Goal: Task Accomplishment & Management: Complete application form

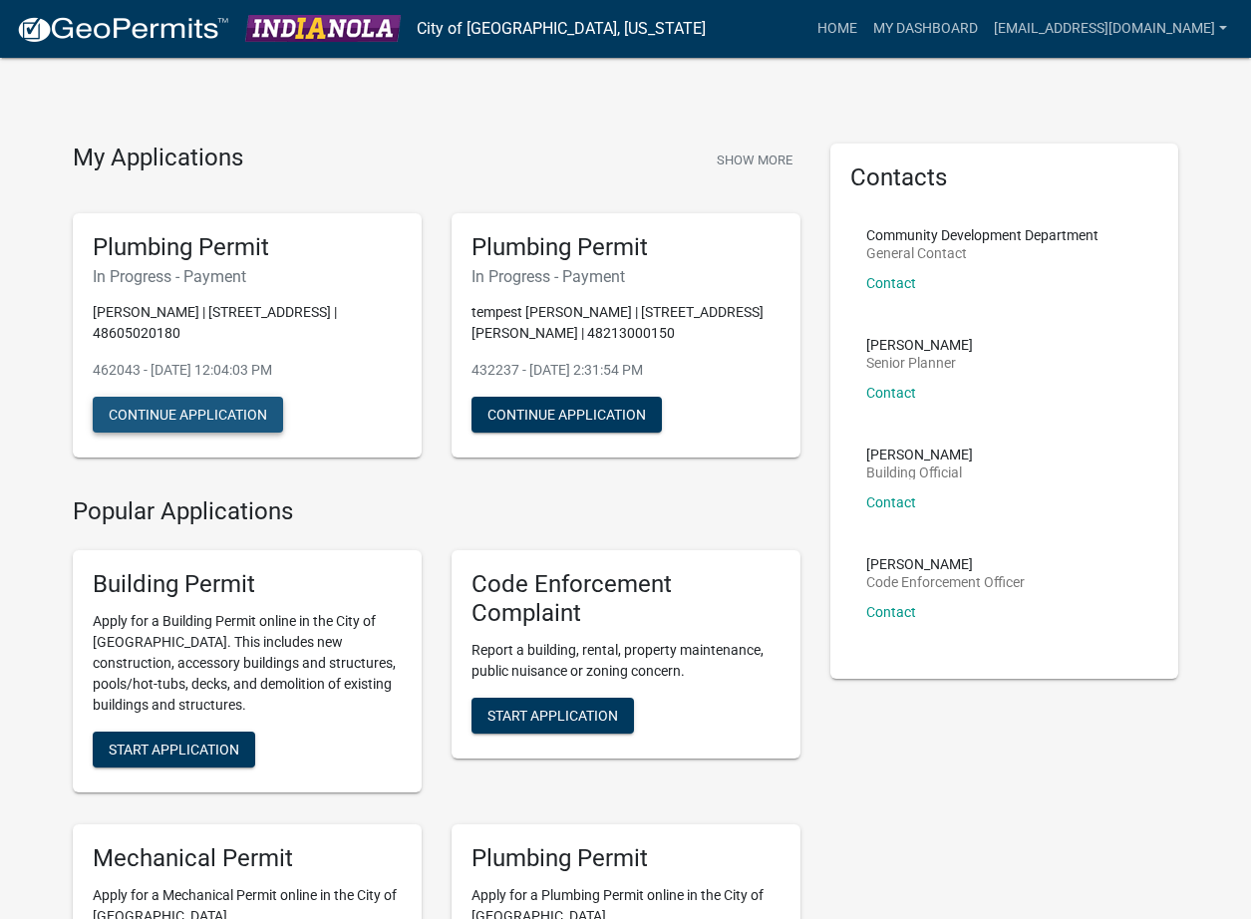
click at [191, 397] on button "Continue Application" at bounding box center [188, 415] width 190 height 36
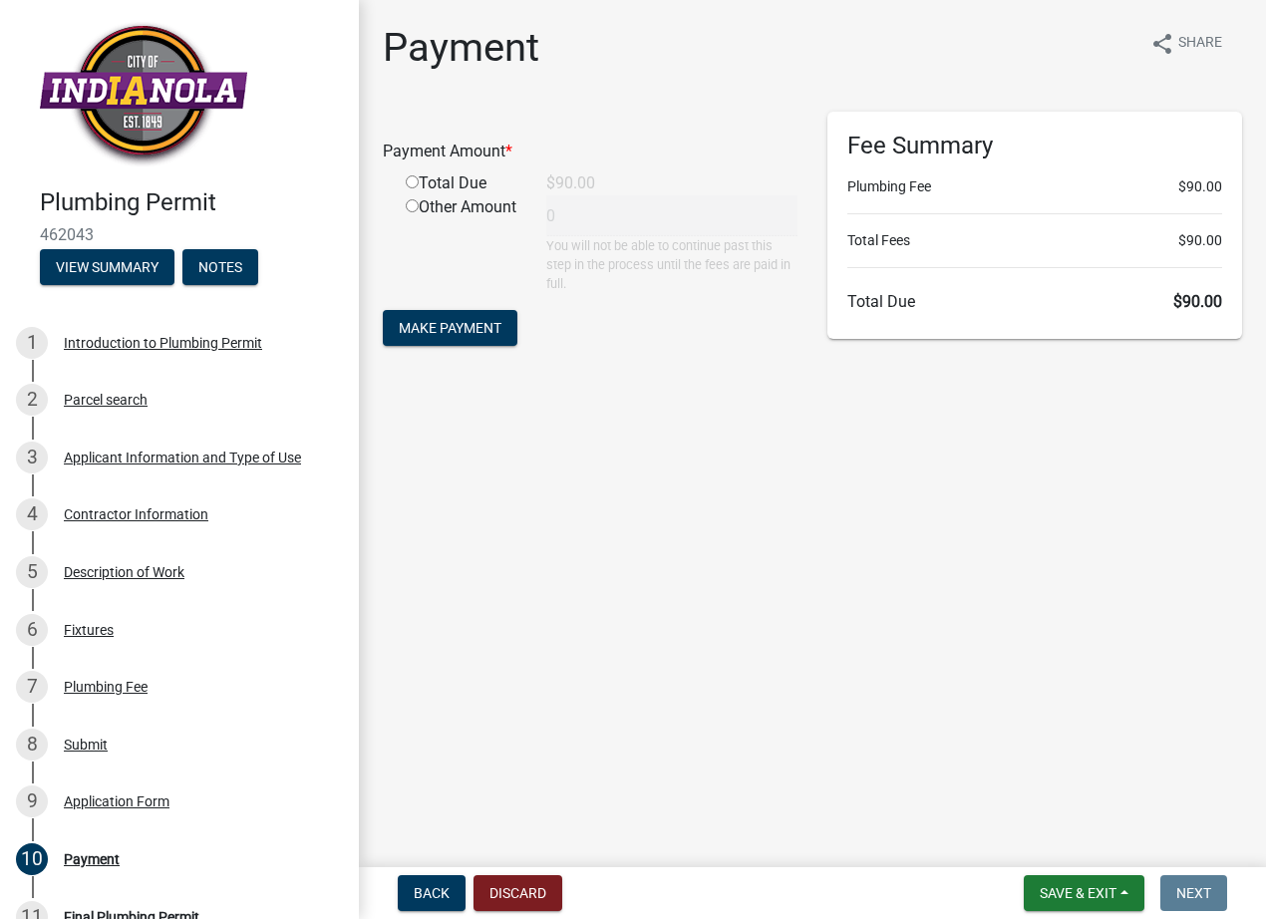
click at [413, 181] on input "radio" at bounding box center [412, 181] width 13 height 13
radio input "true"
type input "90"
click at [440, 341] on button "Make Payment" at bounding box center [450, 328] width 135 height 36
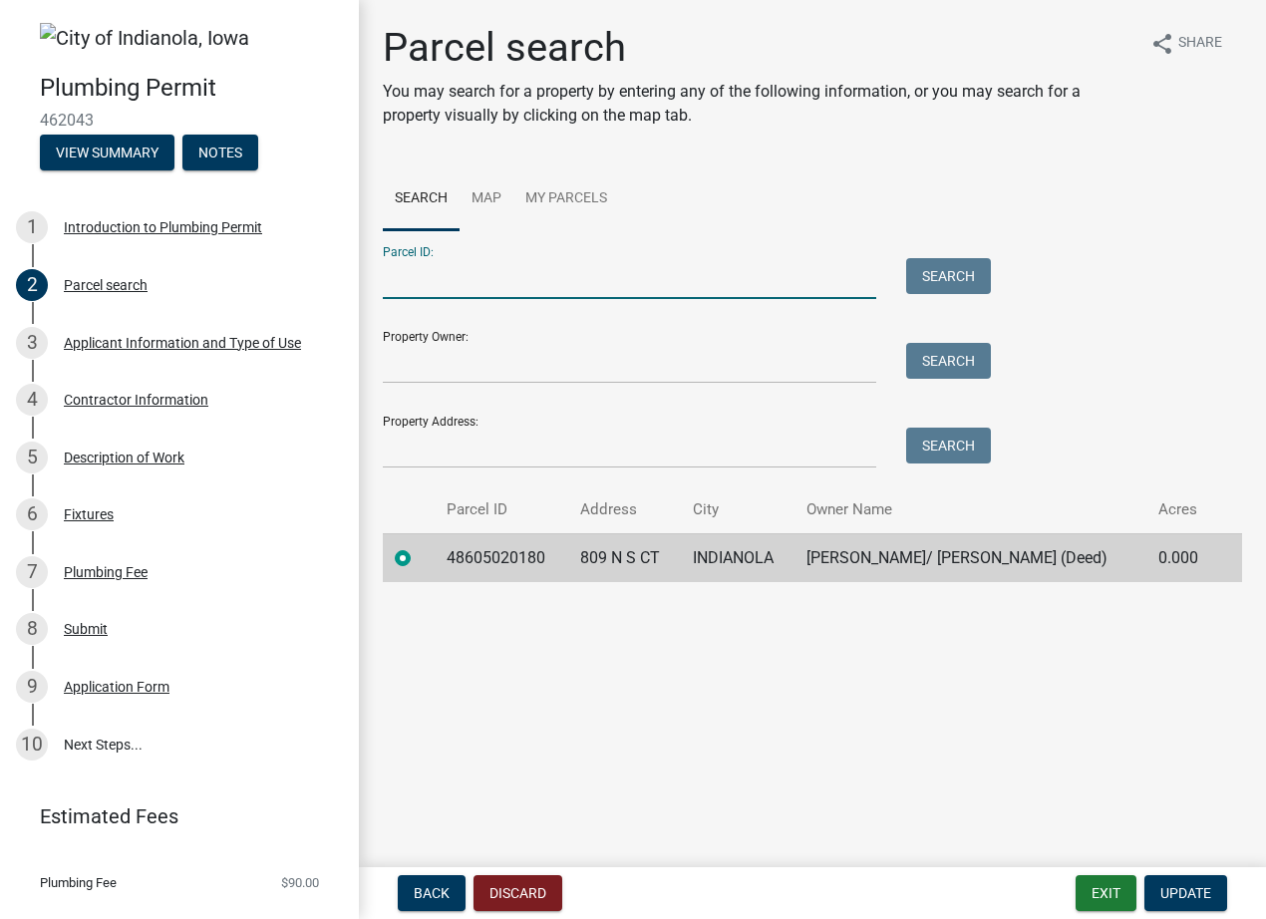
scroll to position [39, 0]
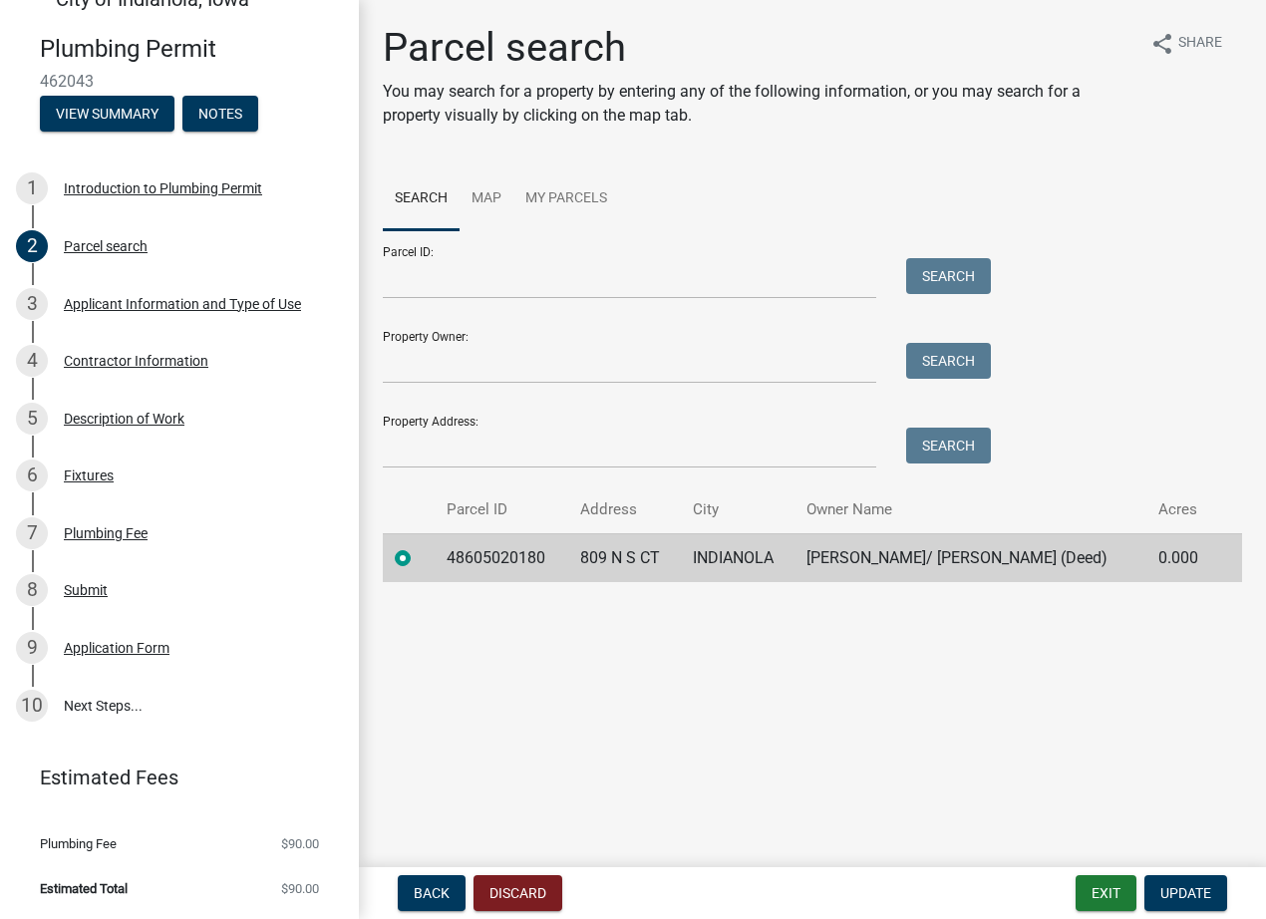
drag, startPoint x: 107, startPoint y: 81, endPoint x: 36, endPoint y: 78, distance: 70.8
click at [36, 78] on div "Plumbing Permit 462043 View Summary Notes" at bounding box center [179, 78] width 327 height 118
copy span "462043"
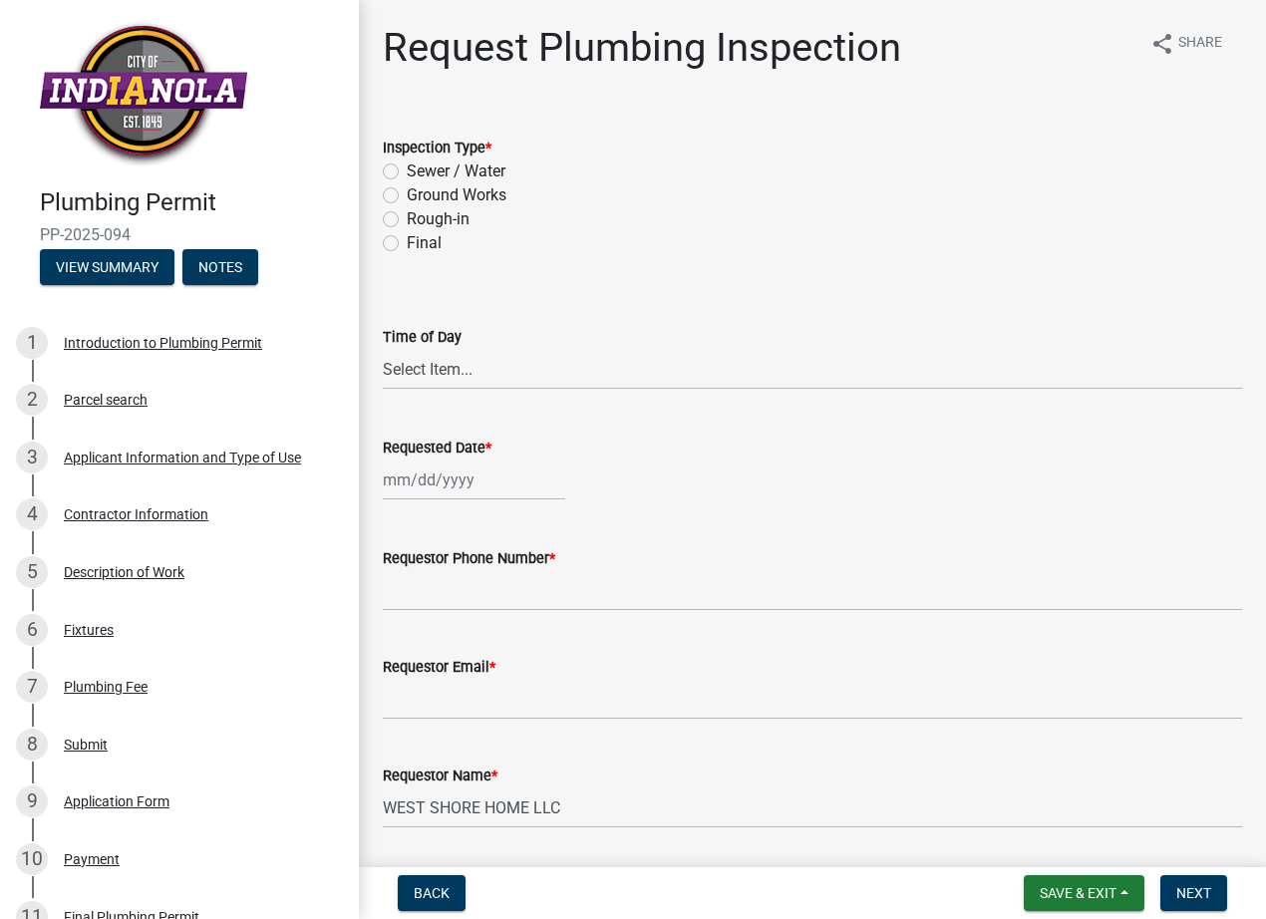
click at [407, 216] on label "Rough-in" at bounding box center [438, 219] width 63 height 24
click at [407, 216] on input "Rough-in" at bounding box center [413, 213] width 13 height 13
radio input "true"
click at [539, 350] on select "Select Item... AM PM" at bounding box center [812, 369] width 859 height 41
select select "8"
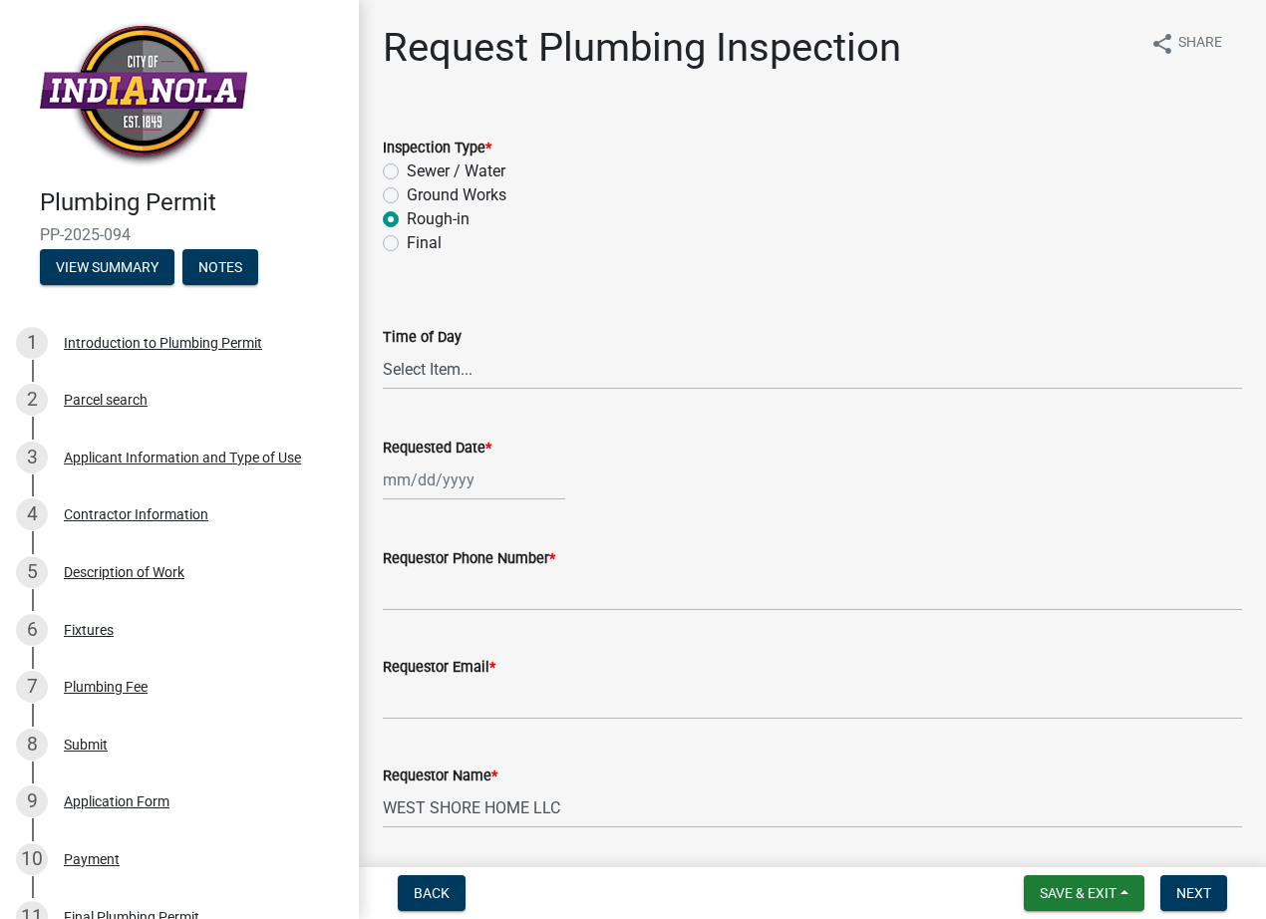
select select "2025"
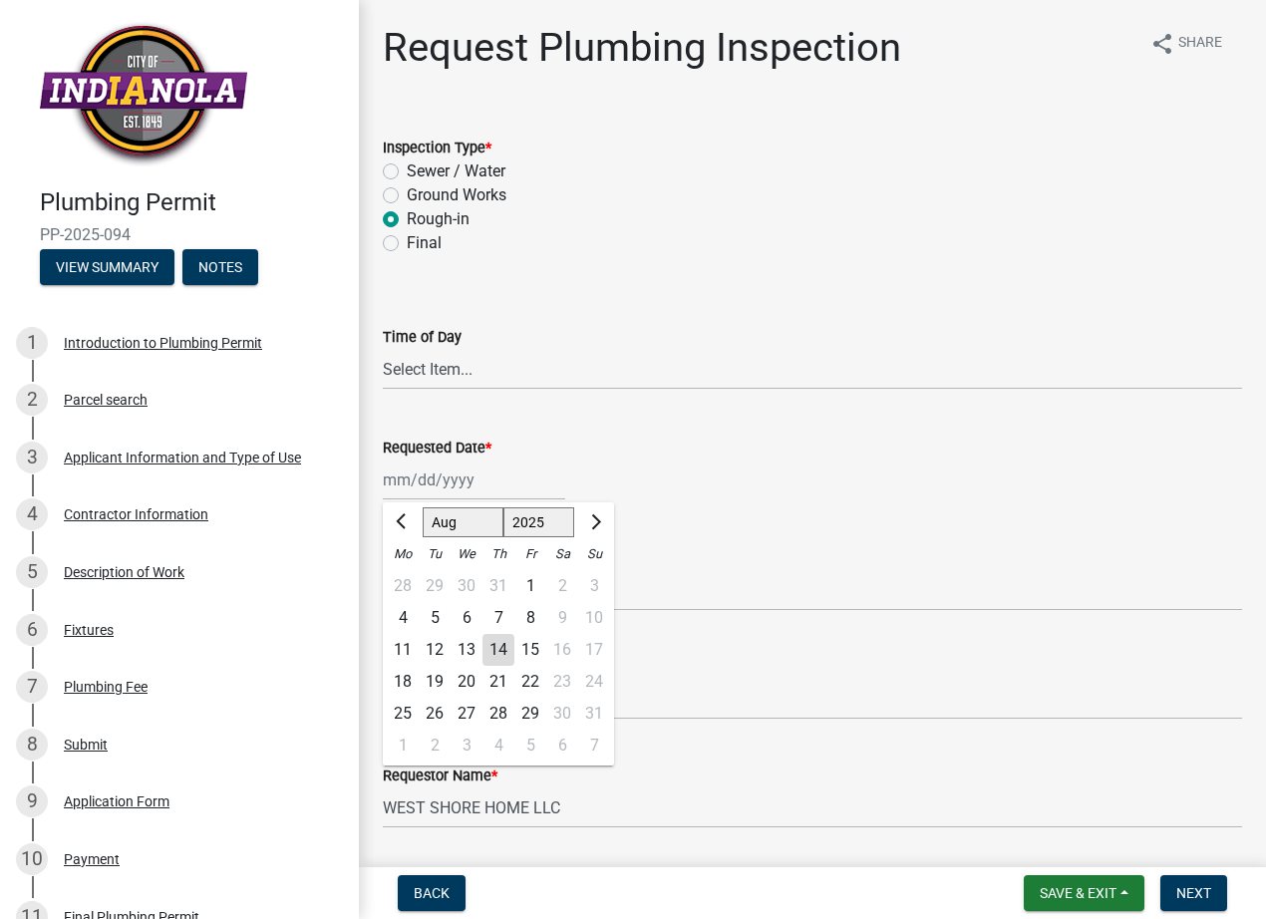
click at [484, 494] on div "Jan Feb Mar Apr May Jun Jul Aug Sep Oct Nov Dec 1525 1526 1527 1528 1529 1530 1…" at bounding box center [474, 480] width 182 height 41
drag, startPoint x: 425, startPoint y: 675, endPoint x: 401, endPoint y: 684, distance: 25.5
click at [401, 684] on div "18 19 20 21 22 23 24" at bounding box center [498, 682] width 231 height 32
click at [401, 684] on div "18" at bounding box center [403, 682] width 32 height 32
type input "[DATE]"
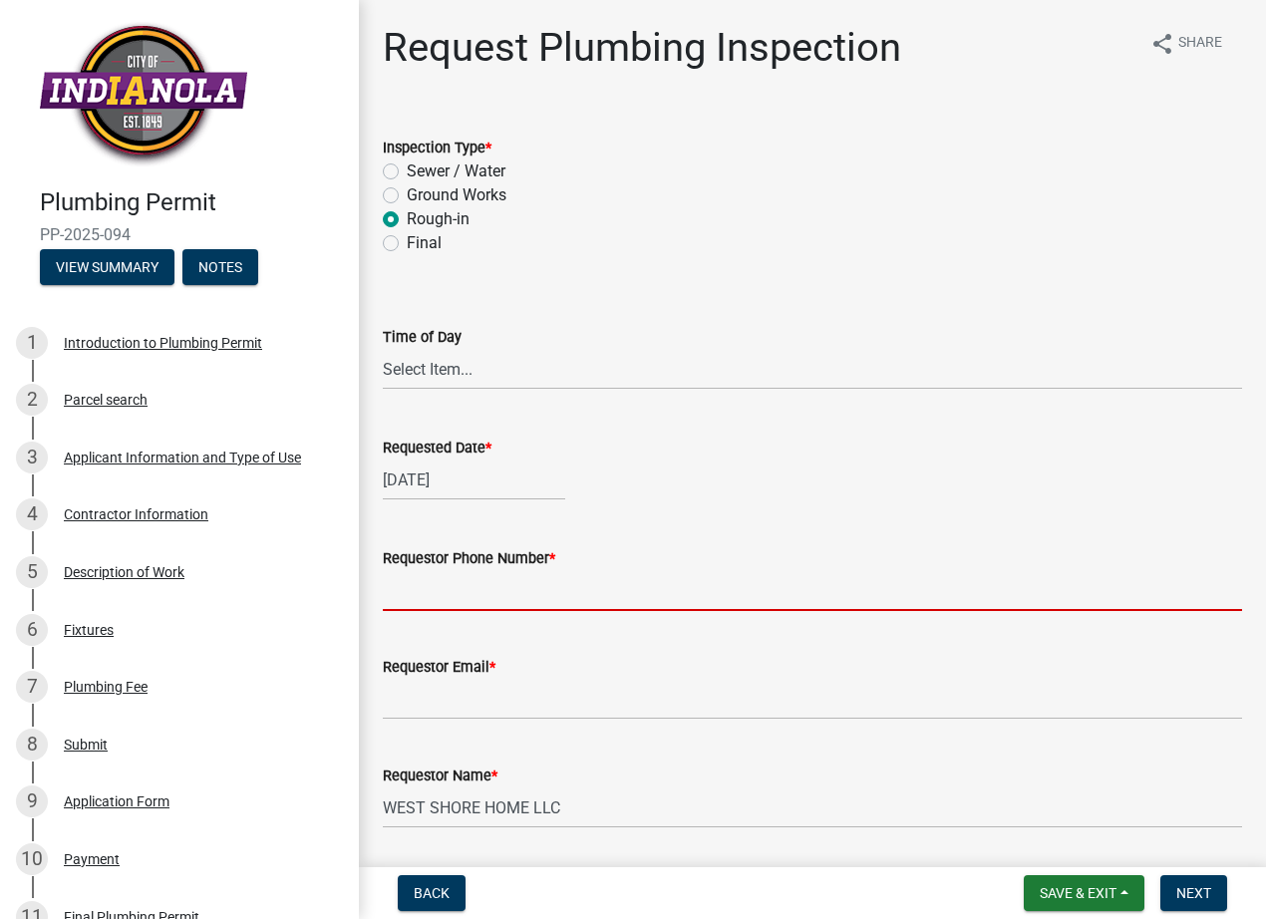
click at [451, 588] on input "Requestor Phone Number *" at bounding box center [812, 590] width 859 height 41
type input "[PHONE_NUMBER]"
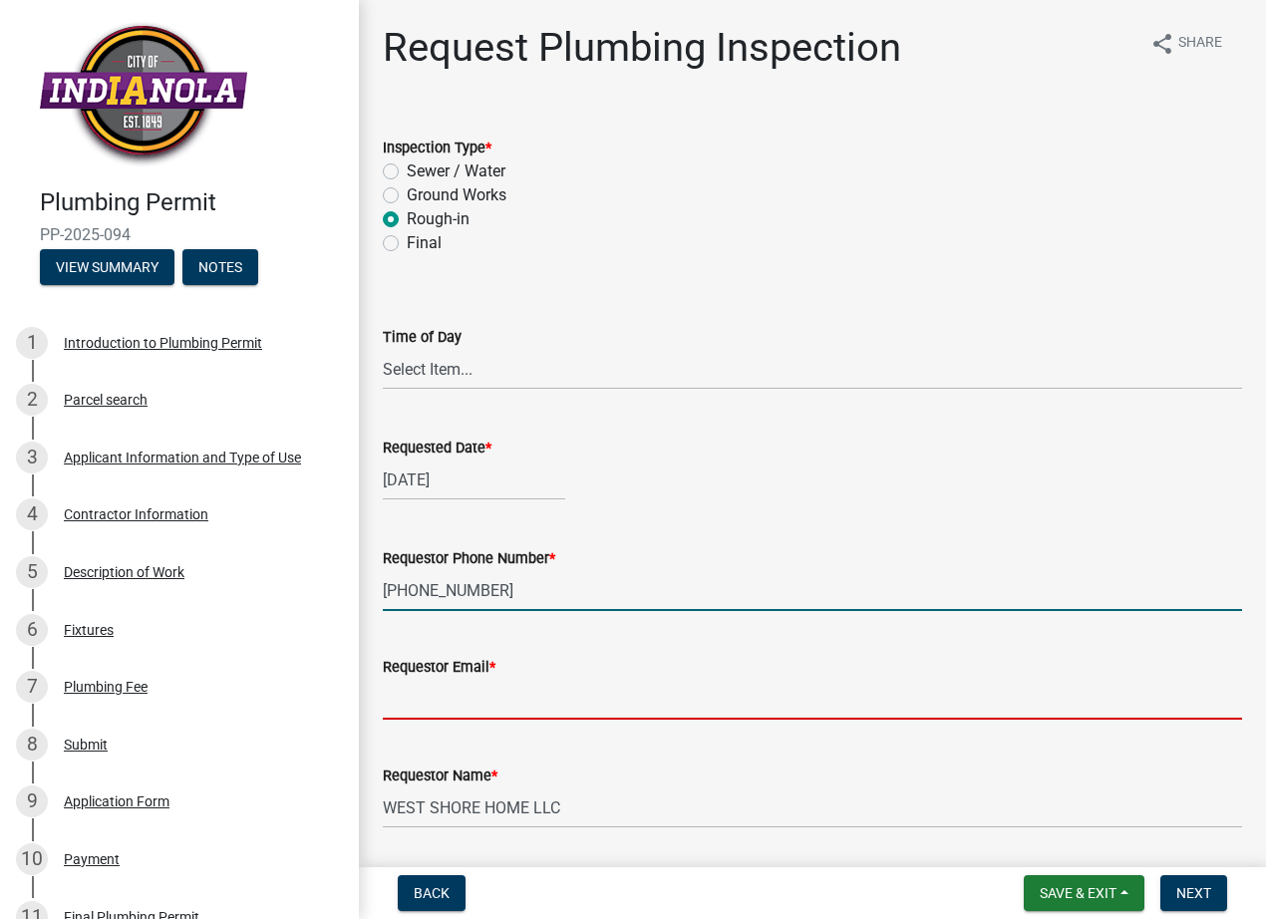
type input "[EMAIL_ADDRESS][DOMAIN_NAME]"
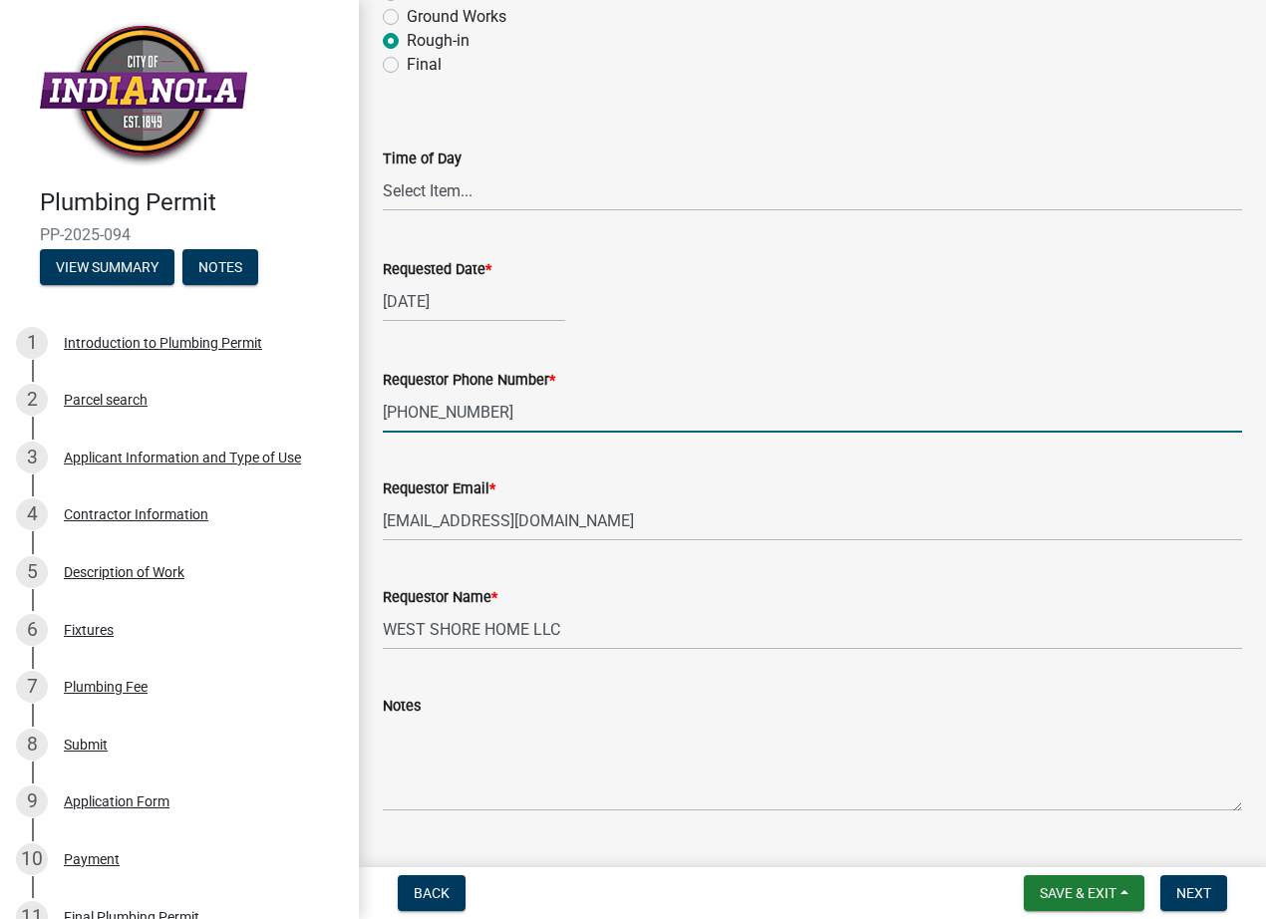
scroll to position [199, 0]
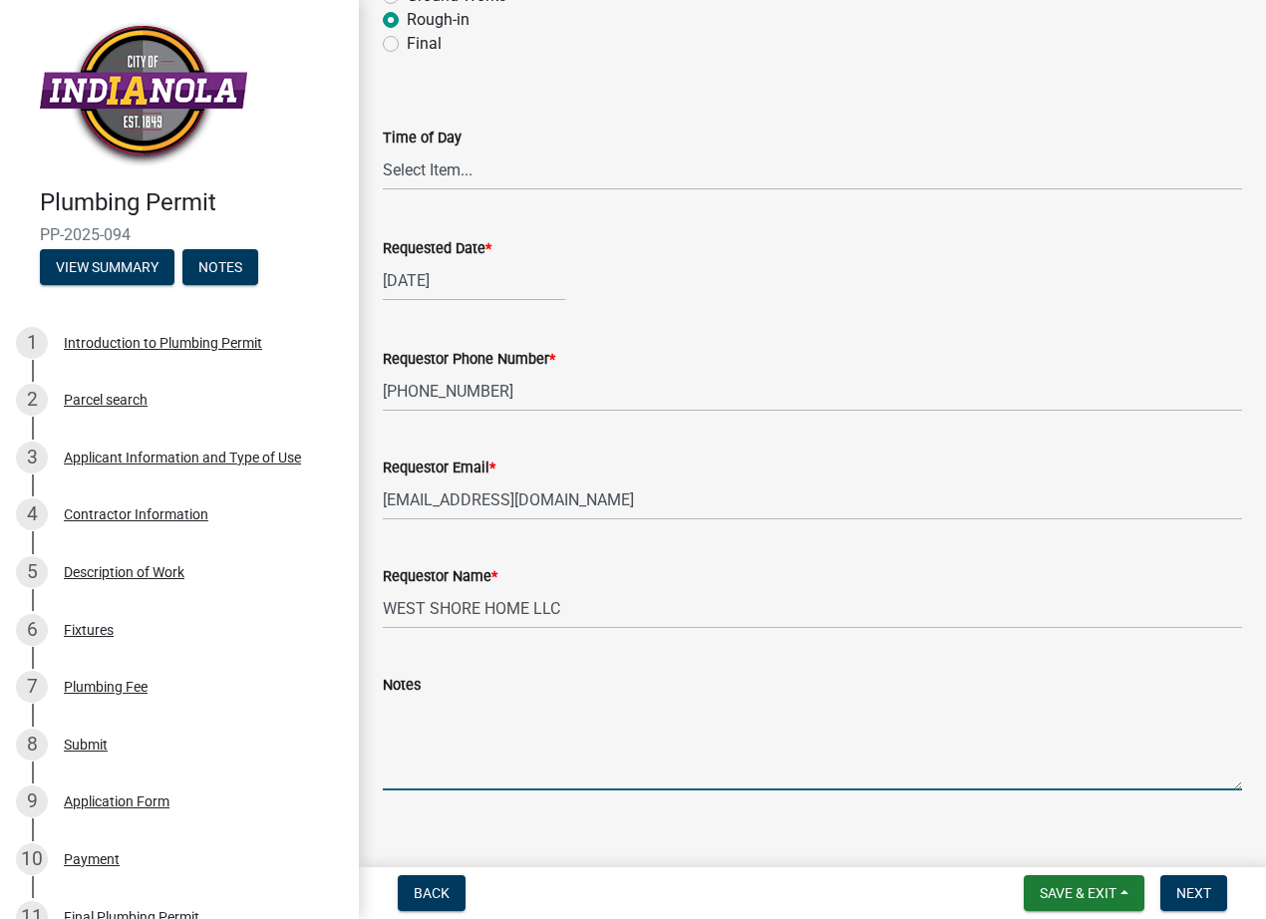
click at [425, 756] on textarea "Notes" at bounding box center [812, 744] width 859 height 94
click at [449, 180] on select "Select Item... AM PM" at bounding box center [812, 170] width 859 height 41
click at [447, 744] on textarea "Notes" at bounding box center [812, 744] width 859 height 94
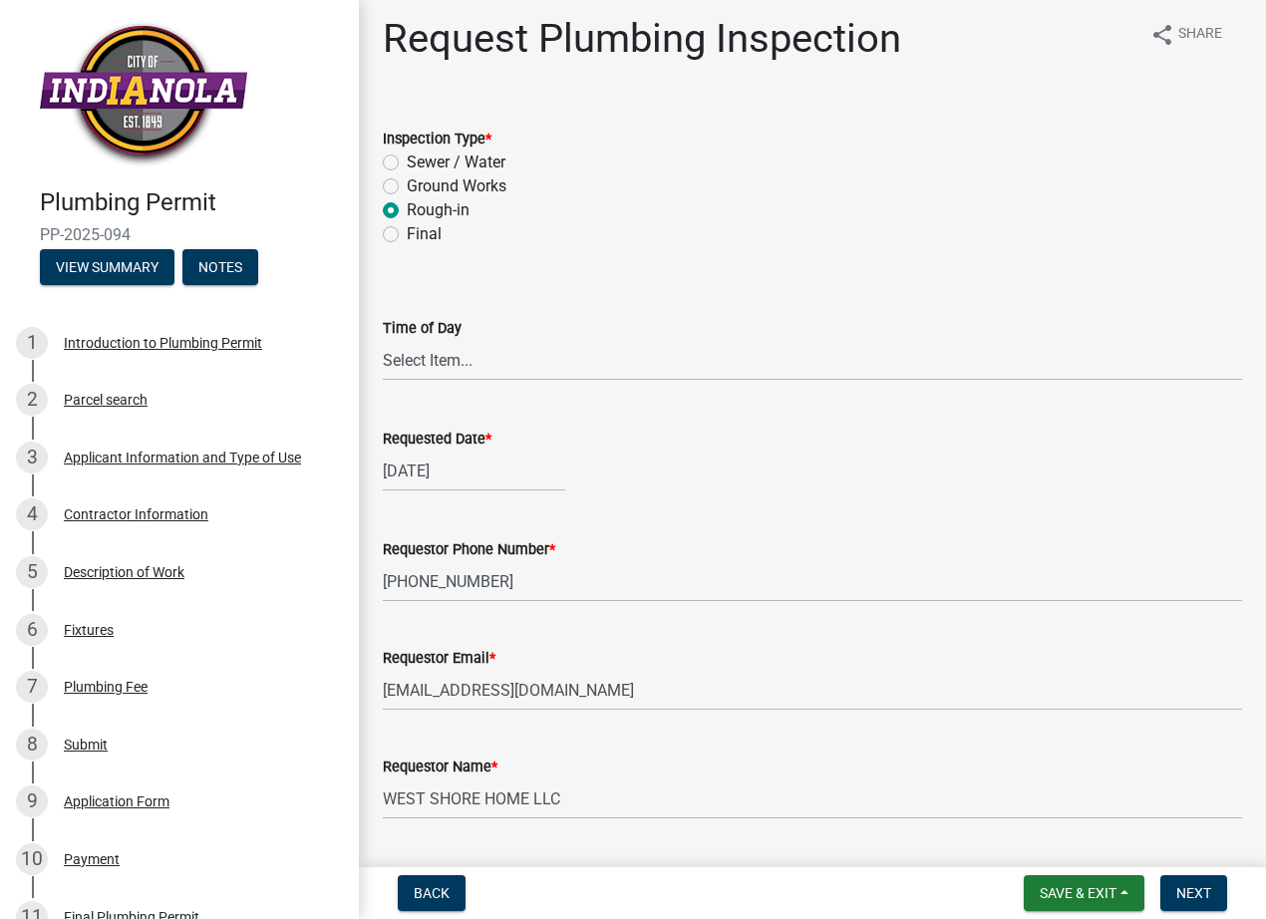
scroll to position [0, 0]
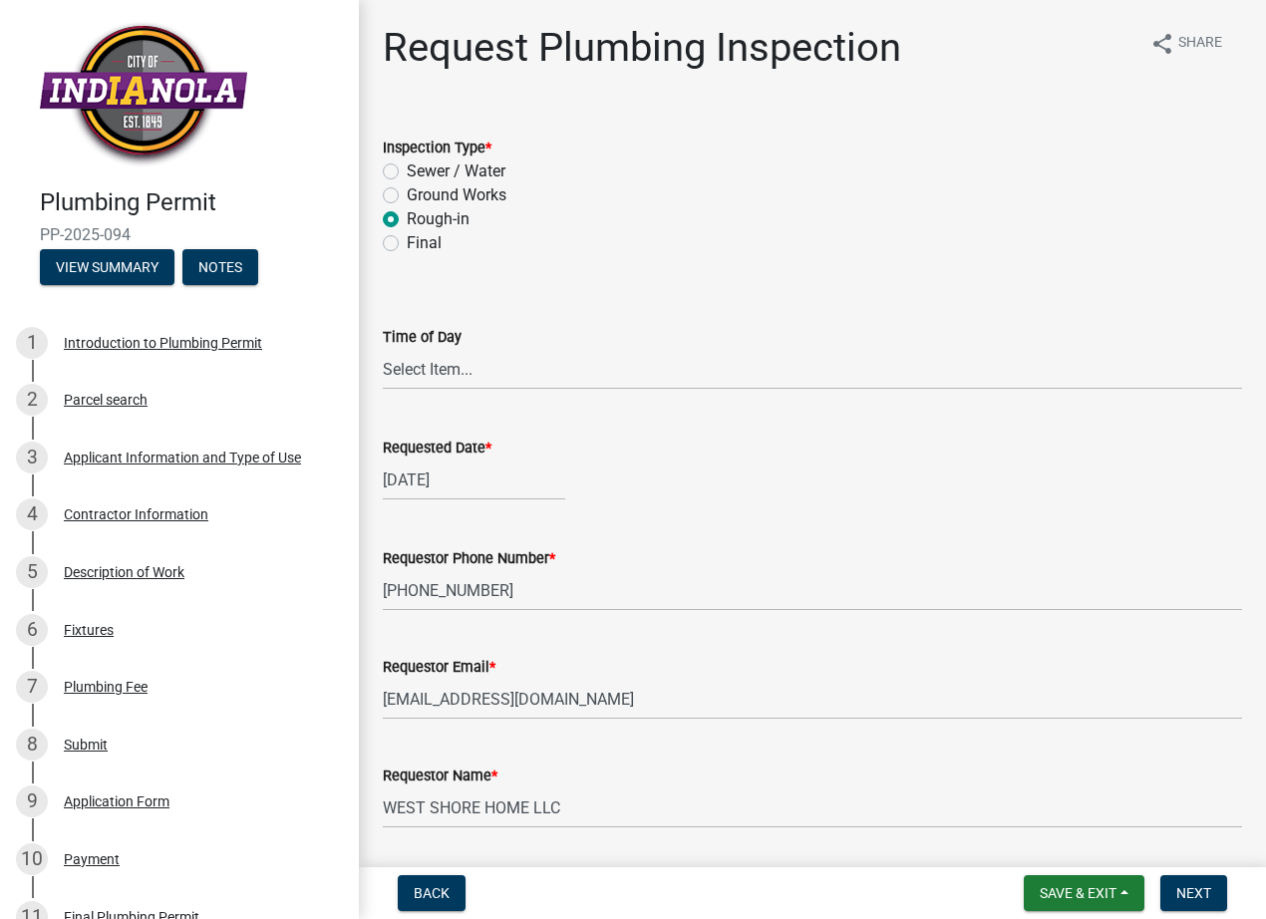
type textarea "would like between 11-1 if possible ."
click at [418, 361] on select "Select Item... AM PM" at bounding box center [812, 369] width 859 height 41
click at [383, 349] on select "Select Item... AM PM" at bounding box center [812, 369] width 859 height 41
select select "5e6fc4d6-0be1-48fa-8ebd-0c1600940a56"
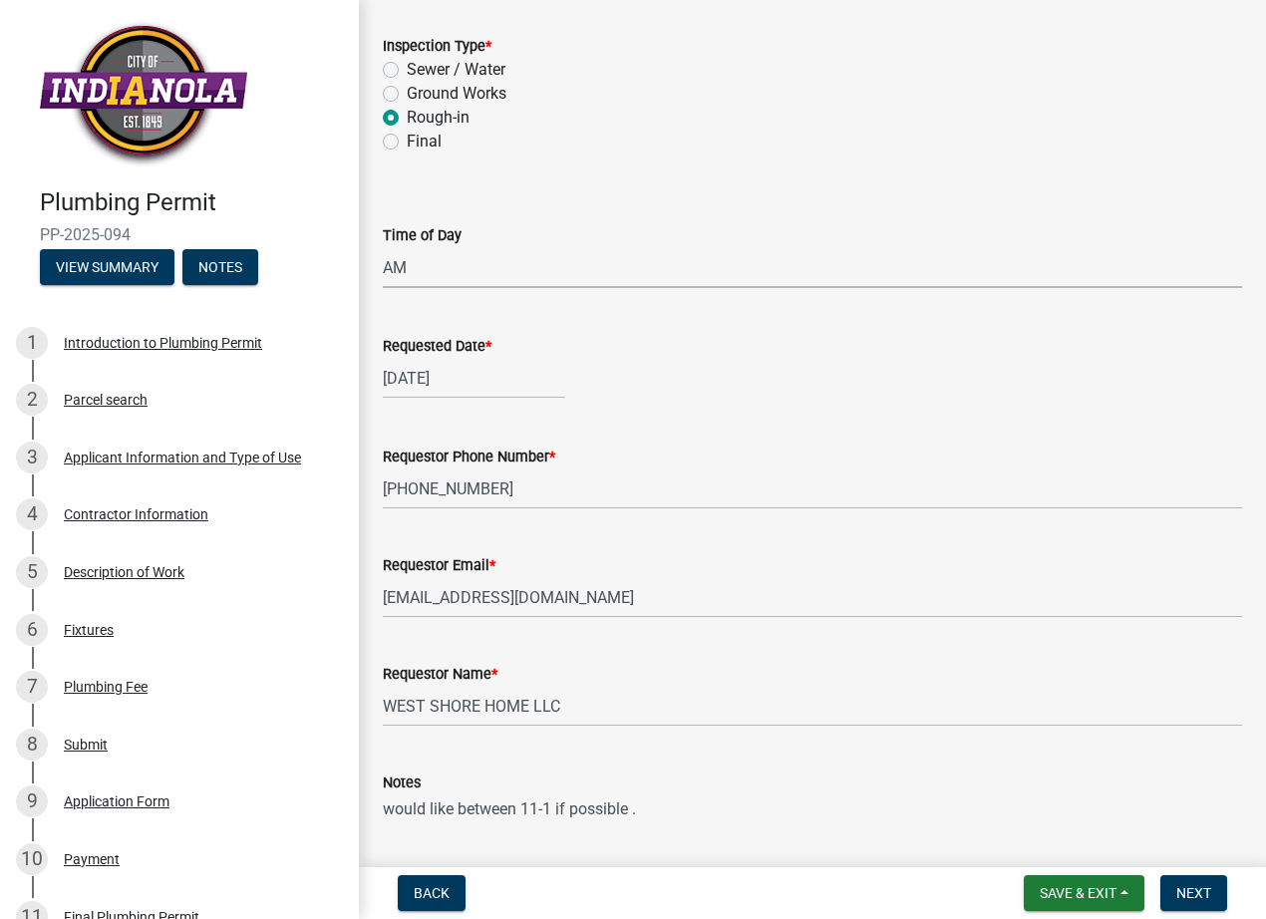
scroll to position [224, 0]
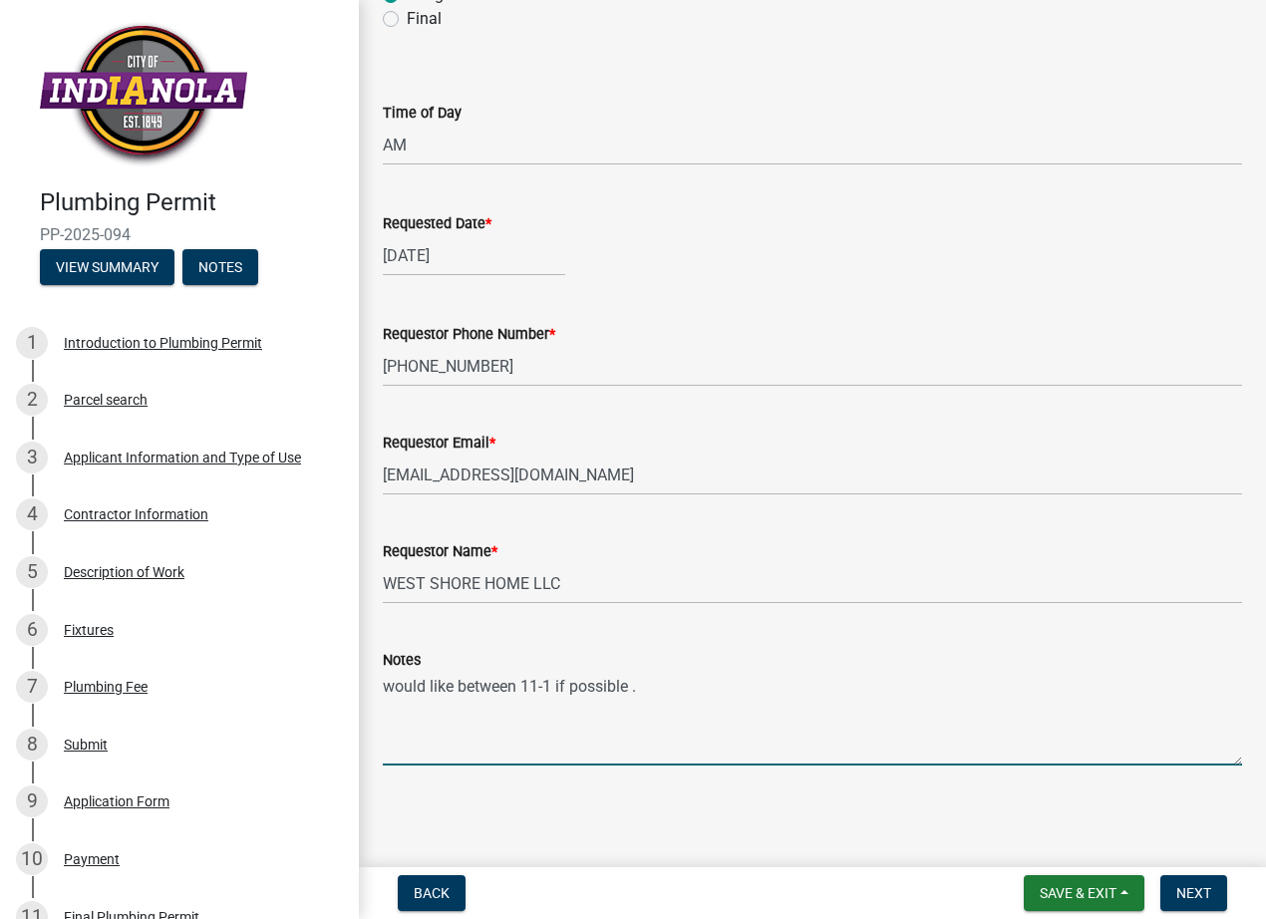
click at [679, 693] on textarea "would like between 11-1 if possible ." at bounding box center [812, 719] width 859 height 94
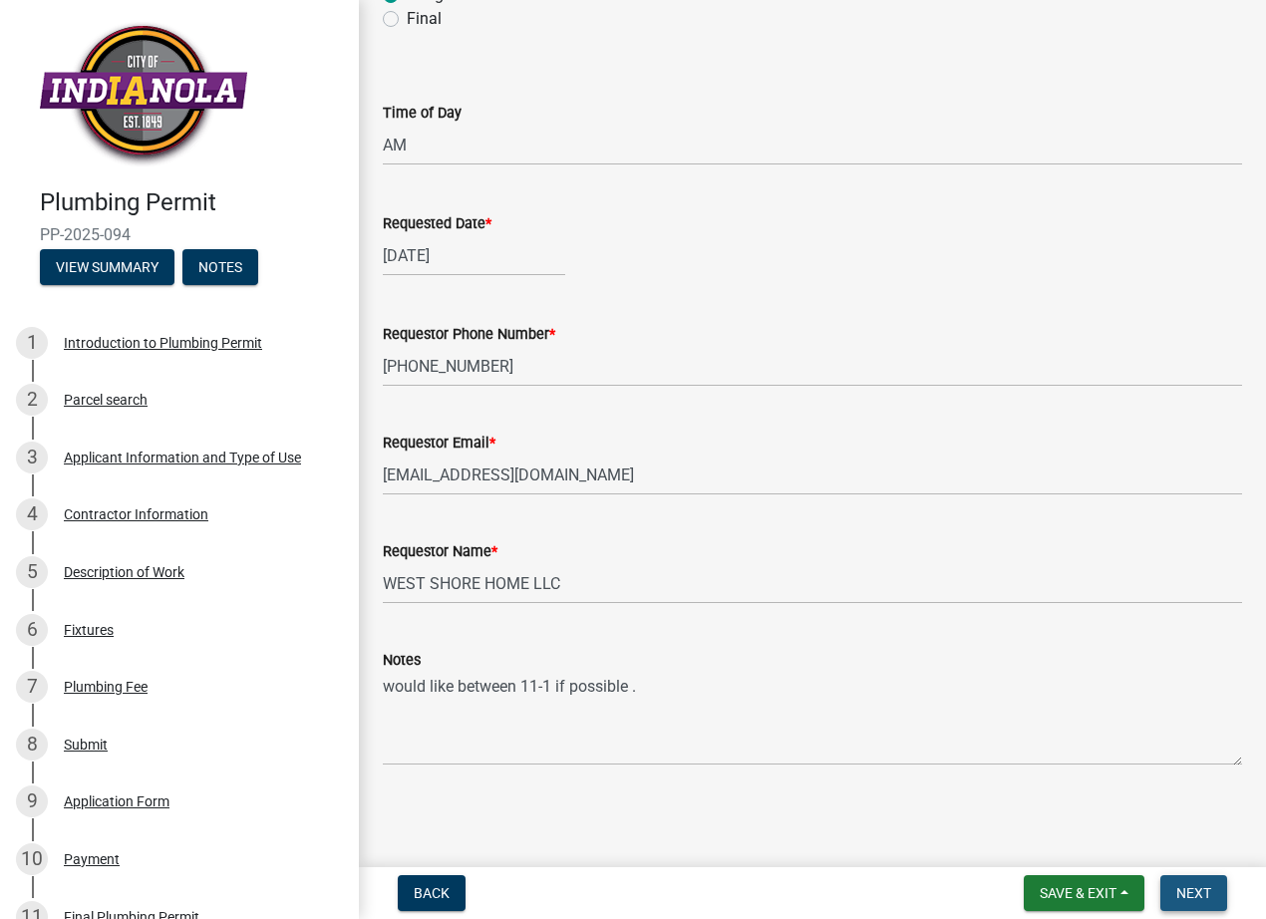
click at [1184, 892] on span "Next" at bounding box center [1193, 893] width 35 height 16
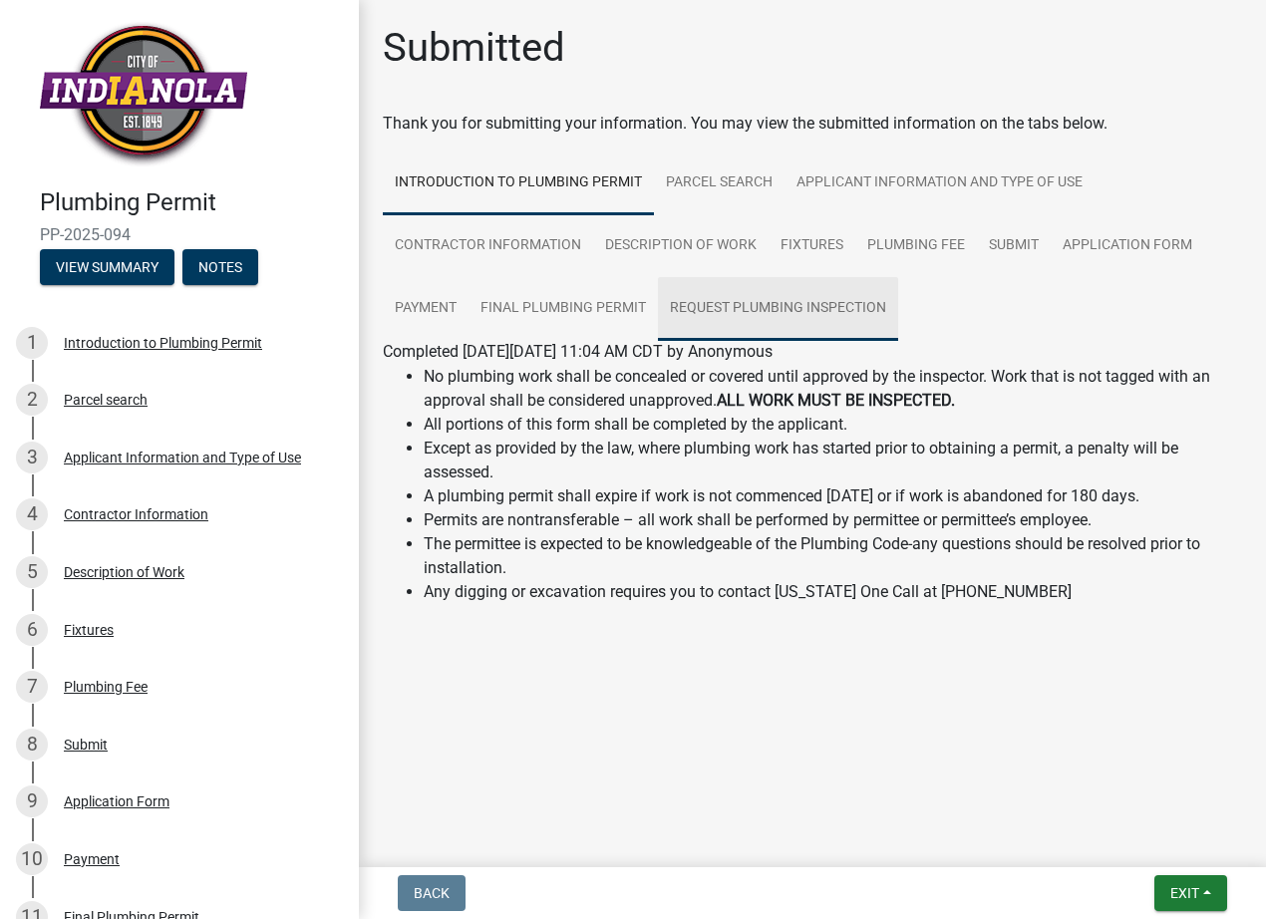
click at [802, 307] on link "Request Plumbing Inspection" at bounding box center [778, 309] width 240 height 64
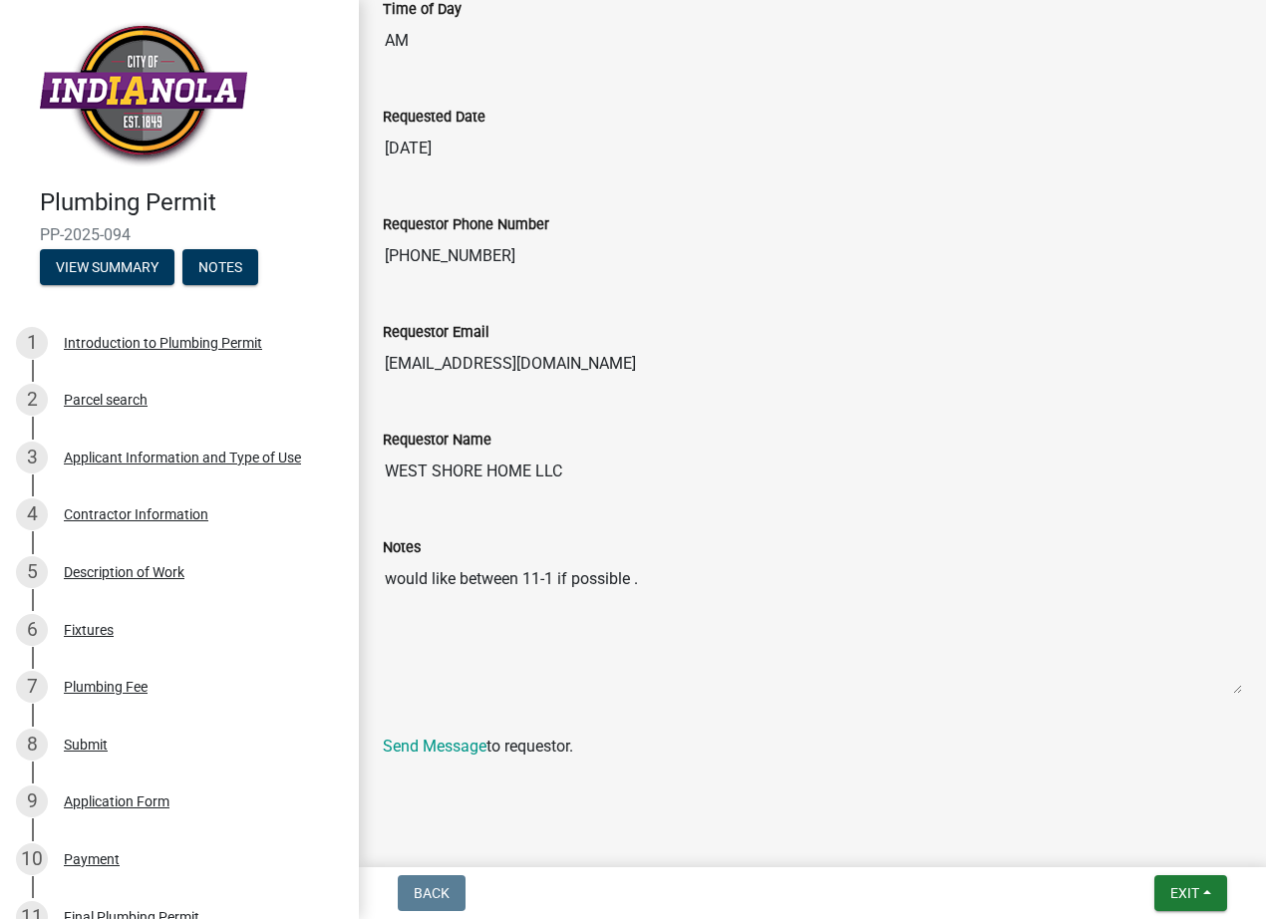
scroll to position [503, 0]
click at [449, 745] on link "Send Message" at bounding box center [435, 745] width 104 height 19
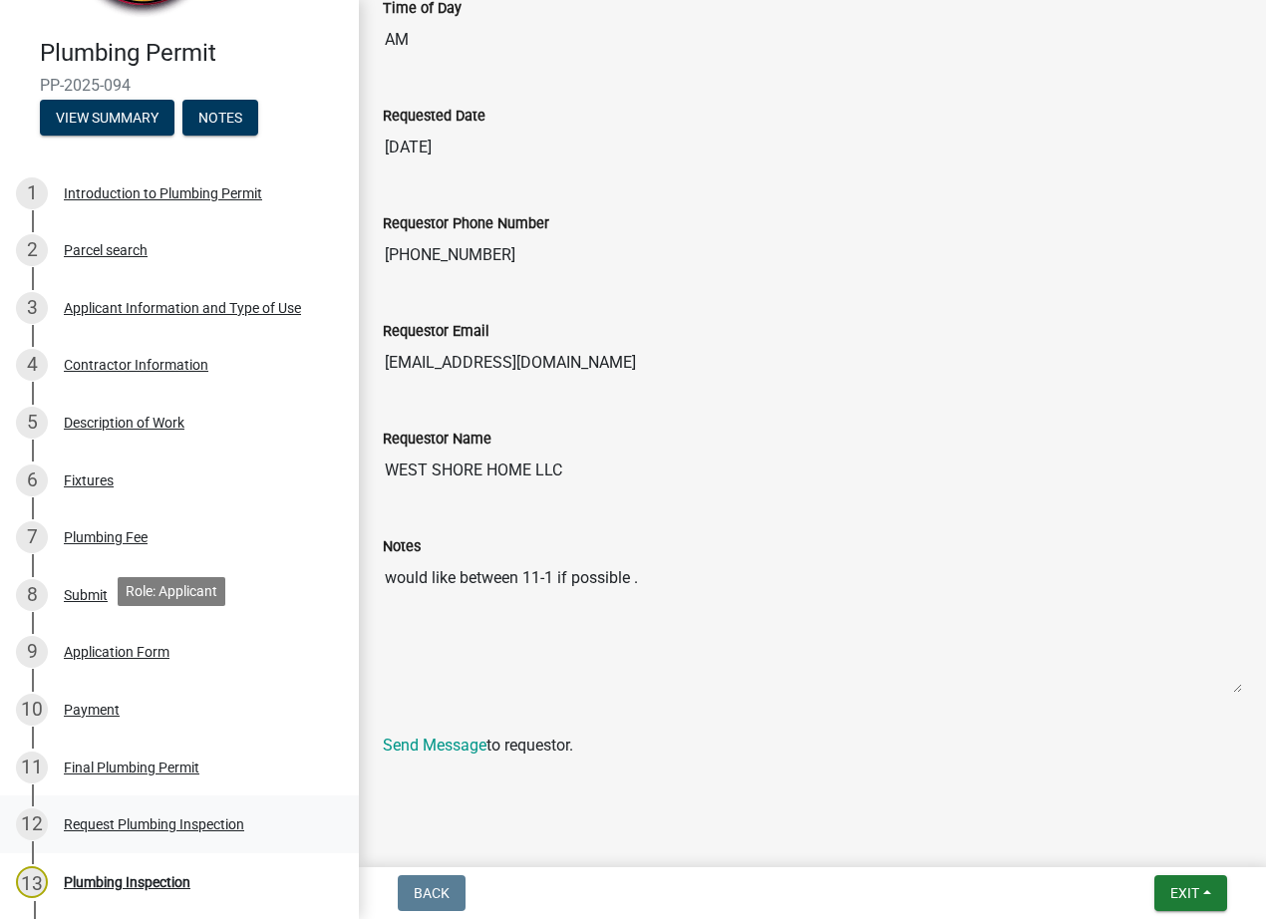
scroll to position [384, 0]
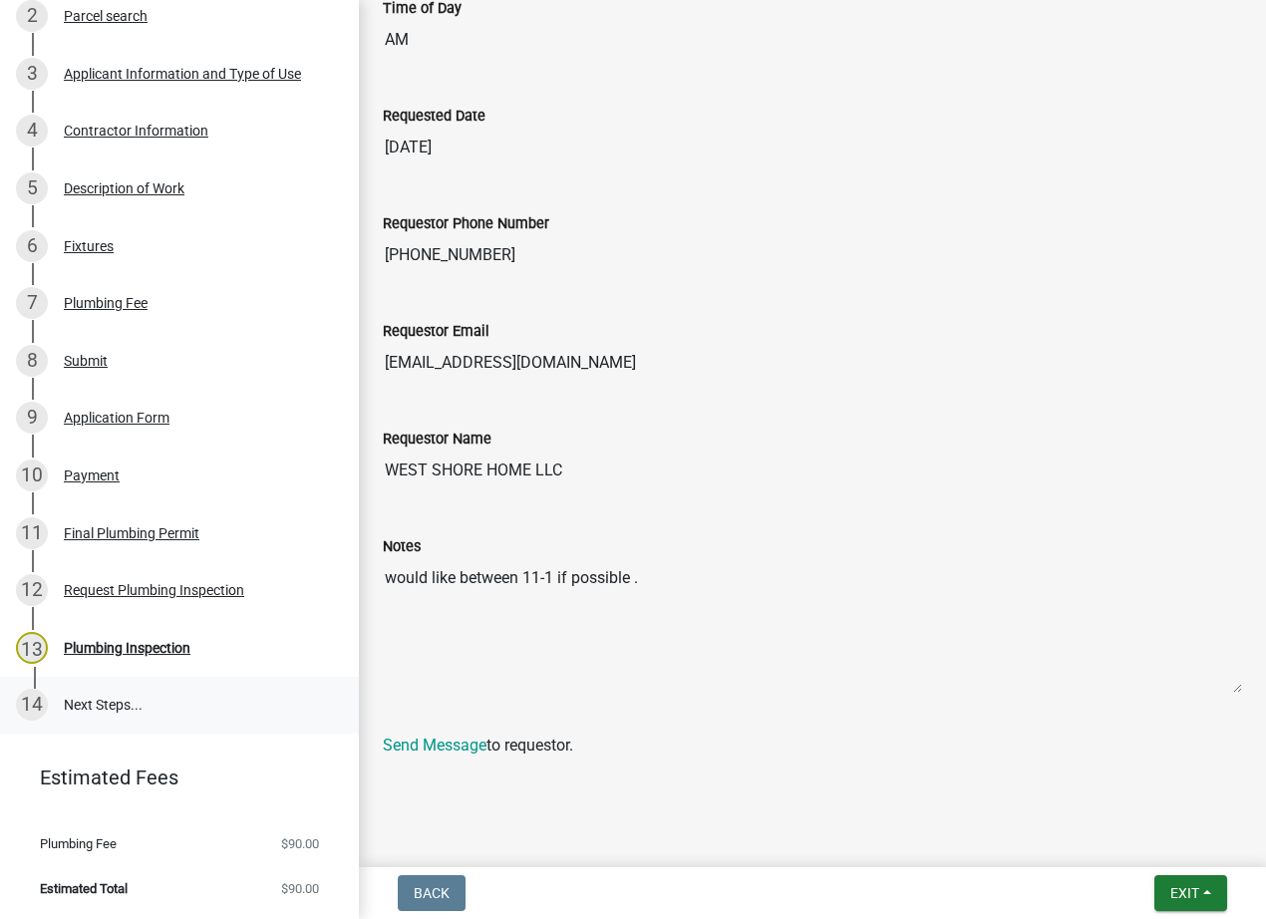
click at [102, 707] on link "14 Next Steps..." at bounding box center [179, 706] width 359 height 58
click at [87, 533] on div "Final Plumbing Permit" at bounding box center [132, 533] width 136 height 14
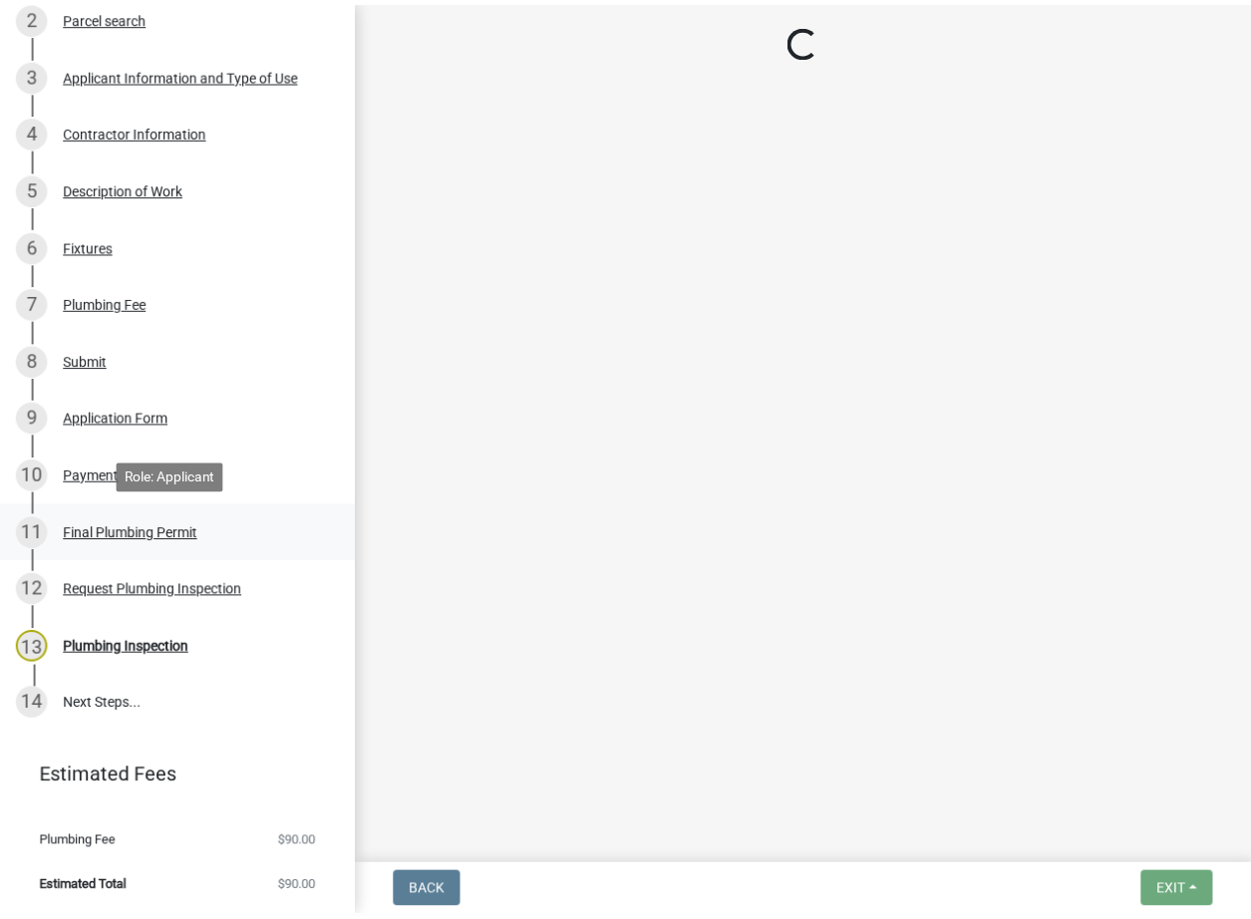
scroll to position [0, 0]
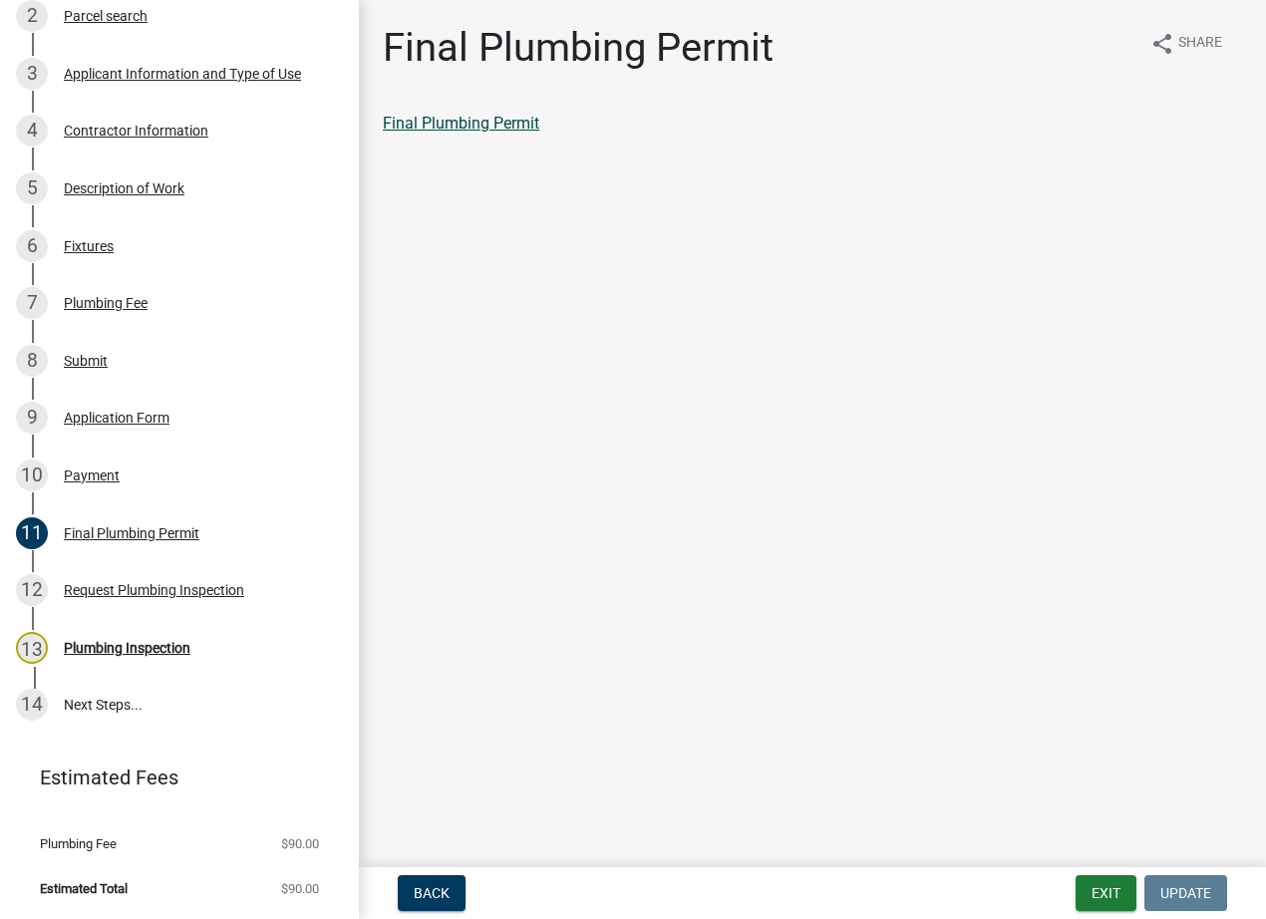
click at [431, 124] on link "Final Plumbing Permit" at bounding box center [461, 123] width 156 height 19
click at [86, 520] on div "11 Final Plumbing Permit" at bounding box center [171, 533] width 311 height 32
click at [84, 474] on div "Payment" at bounding box center [92, 475] width 56 height 14
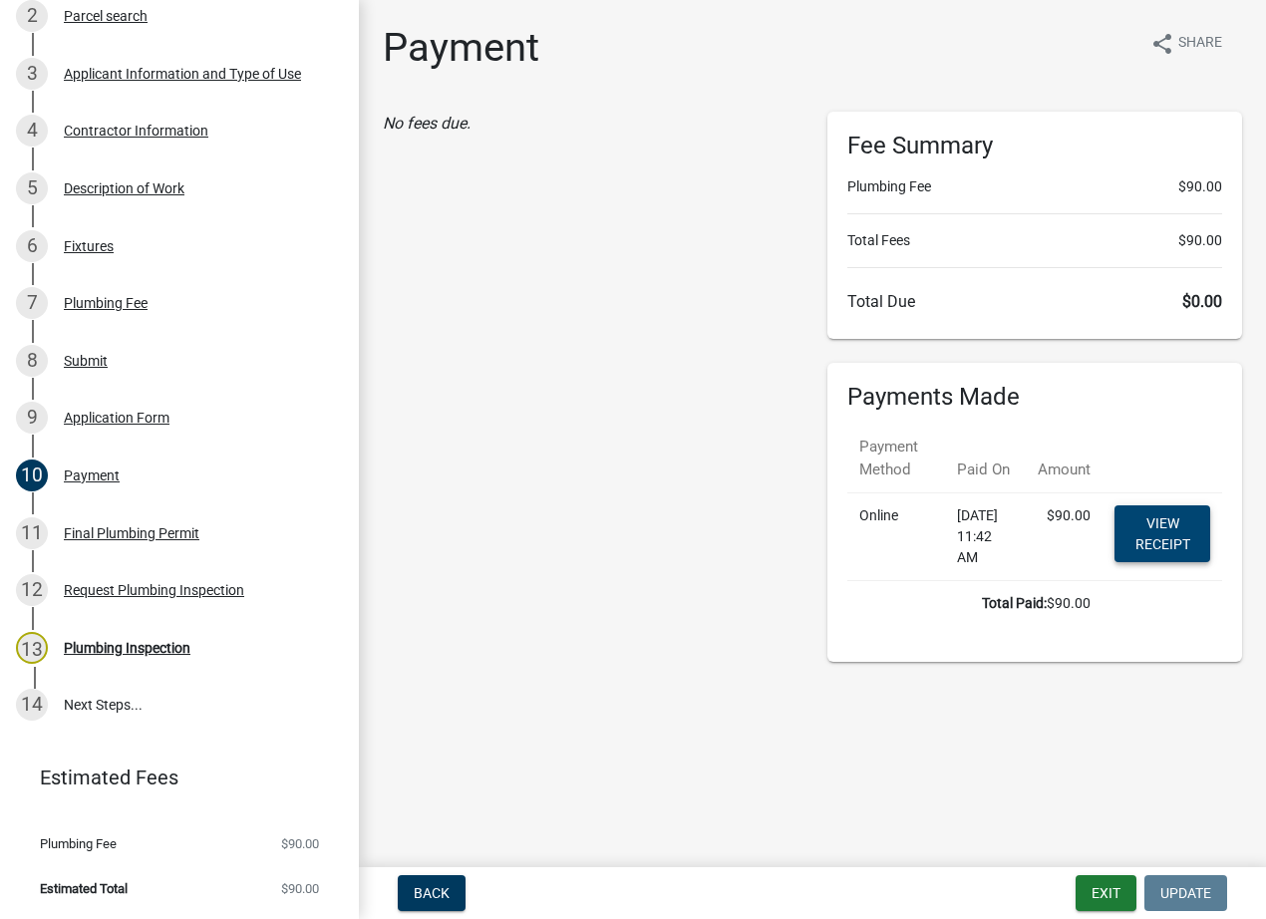
click at [1165, 533] on link "View receipt" at bounding box center [1162, 533] width 96 height 57
click at [1097, 898] on button "Exit" at bounding box center [1106, 893] width 61 height 36
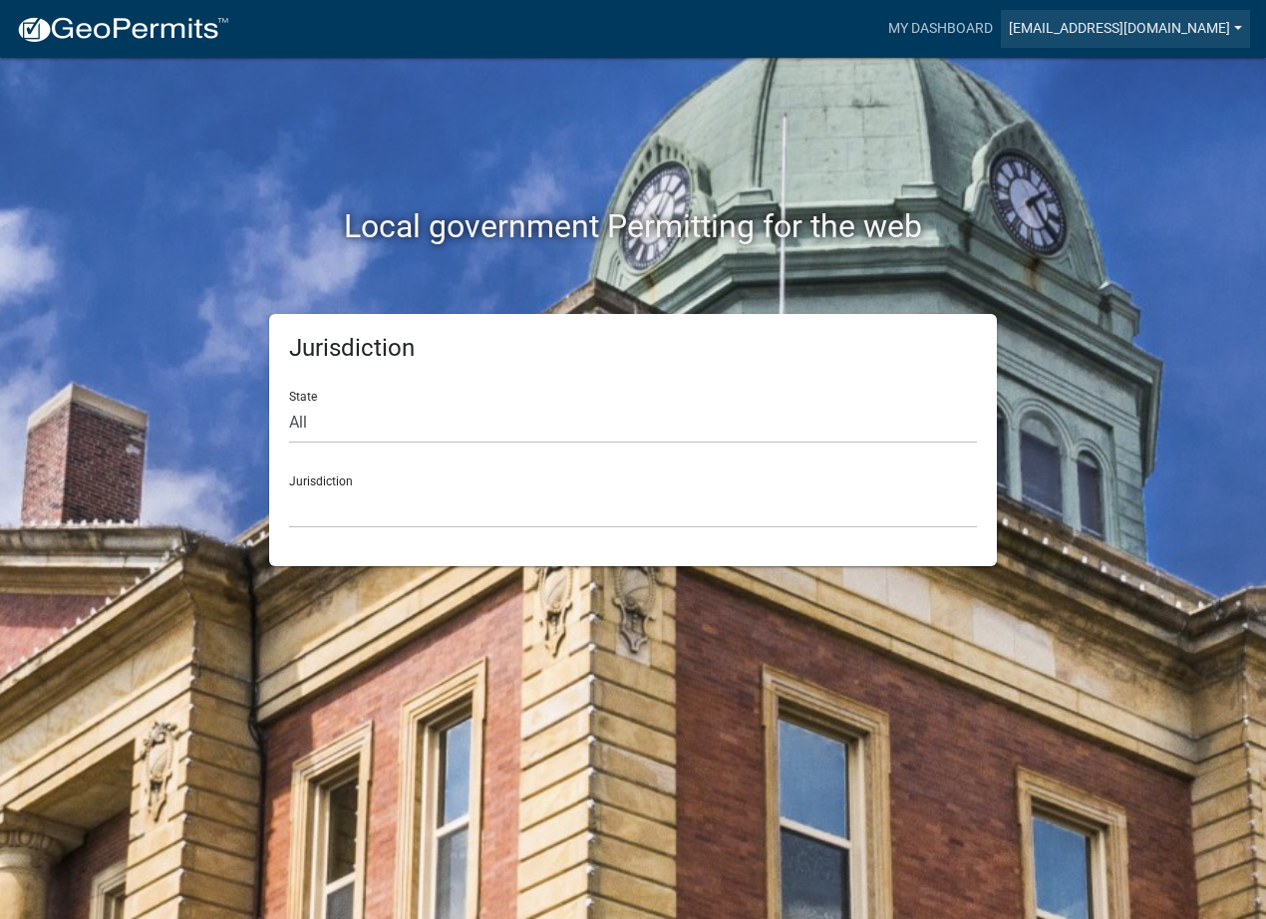
click at [1111, 31] on link "[EMAIL_ADDRESS][DOMAIN_NAME]" at bounding box center [1125, 29] width 249 height 38
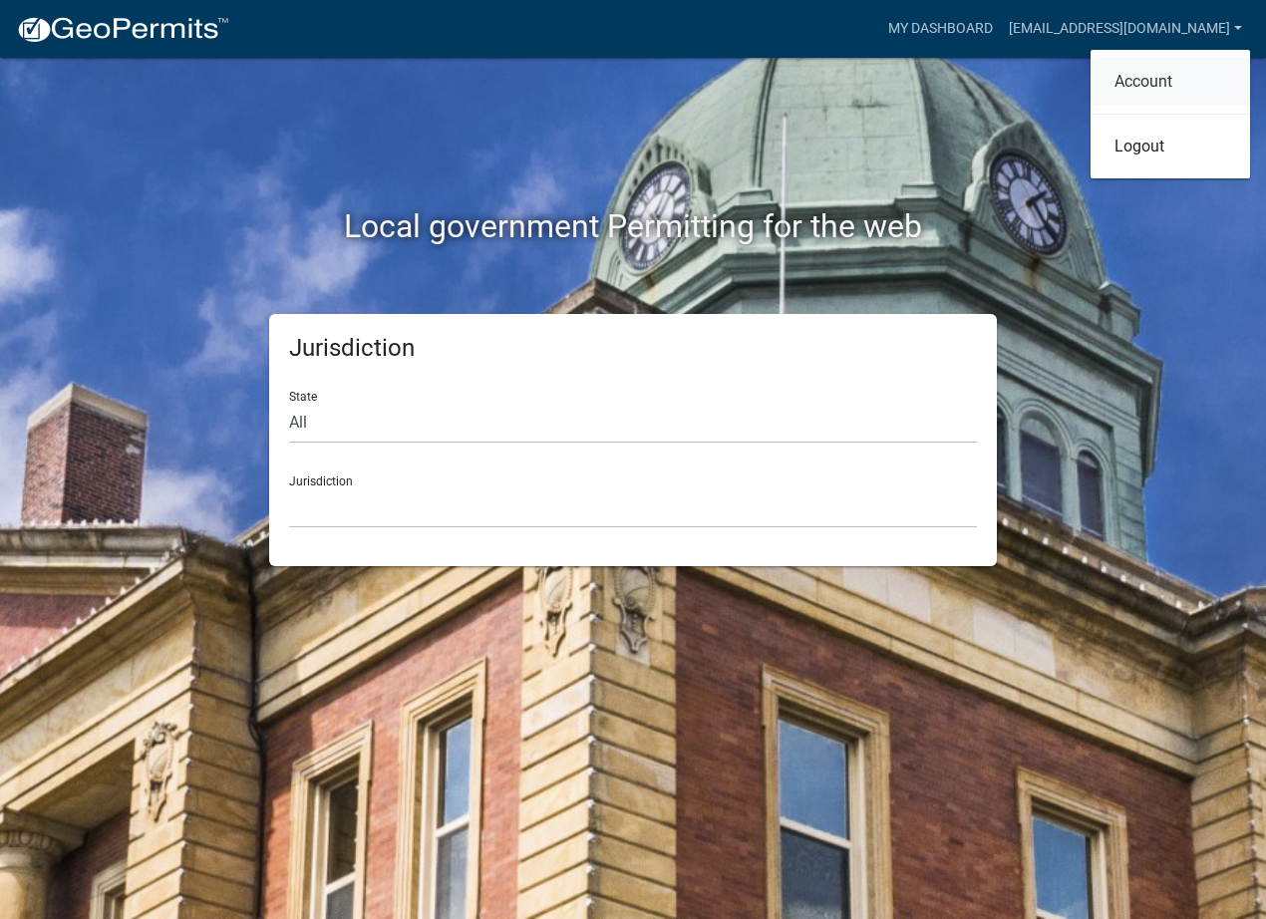
click at [1128, 65] on link "Account" at bounding box center [1169, 82] width 159 height 48
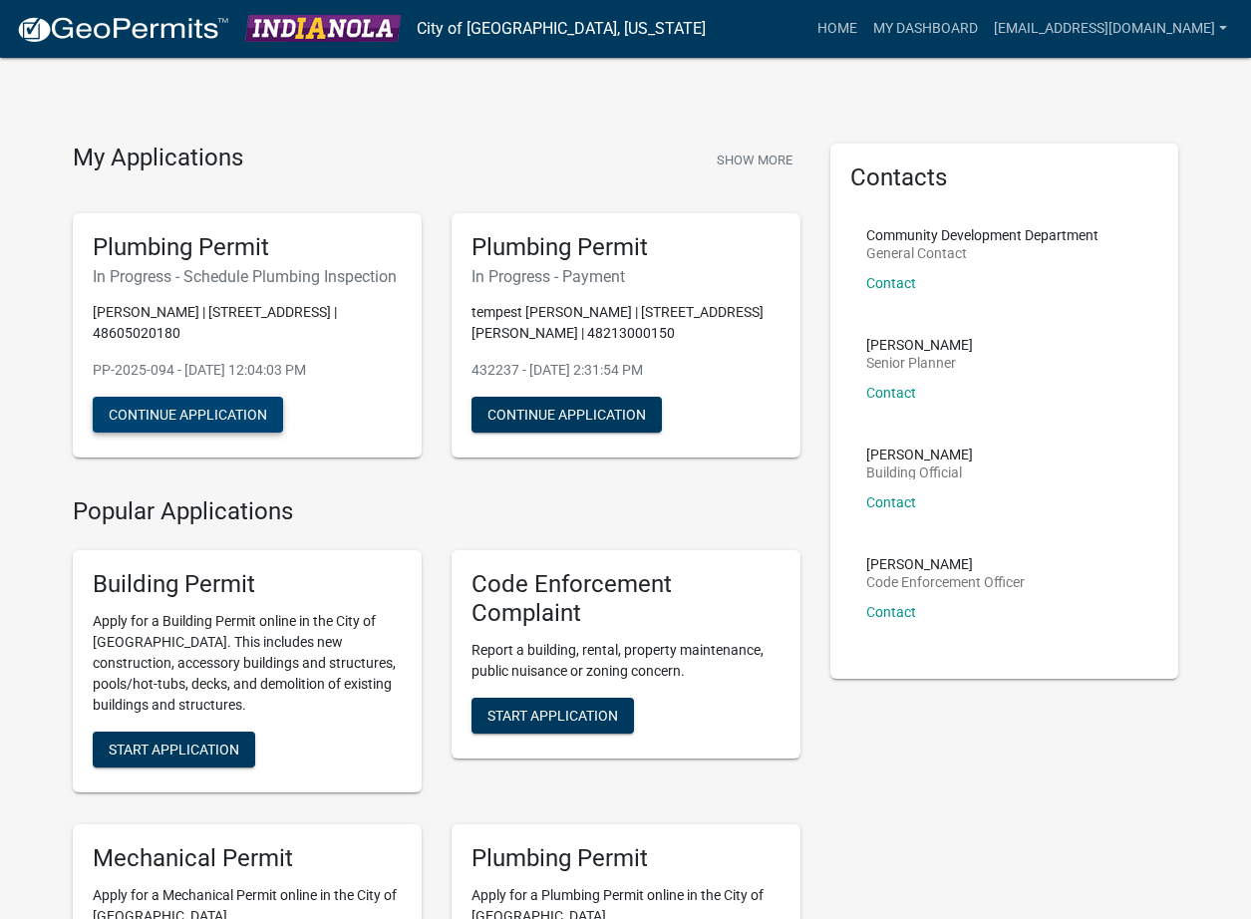
click at [220, 397] on button "Continue Application" at bounding box center [188, 415] width 190 height 36
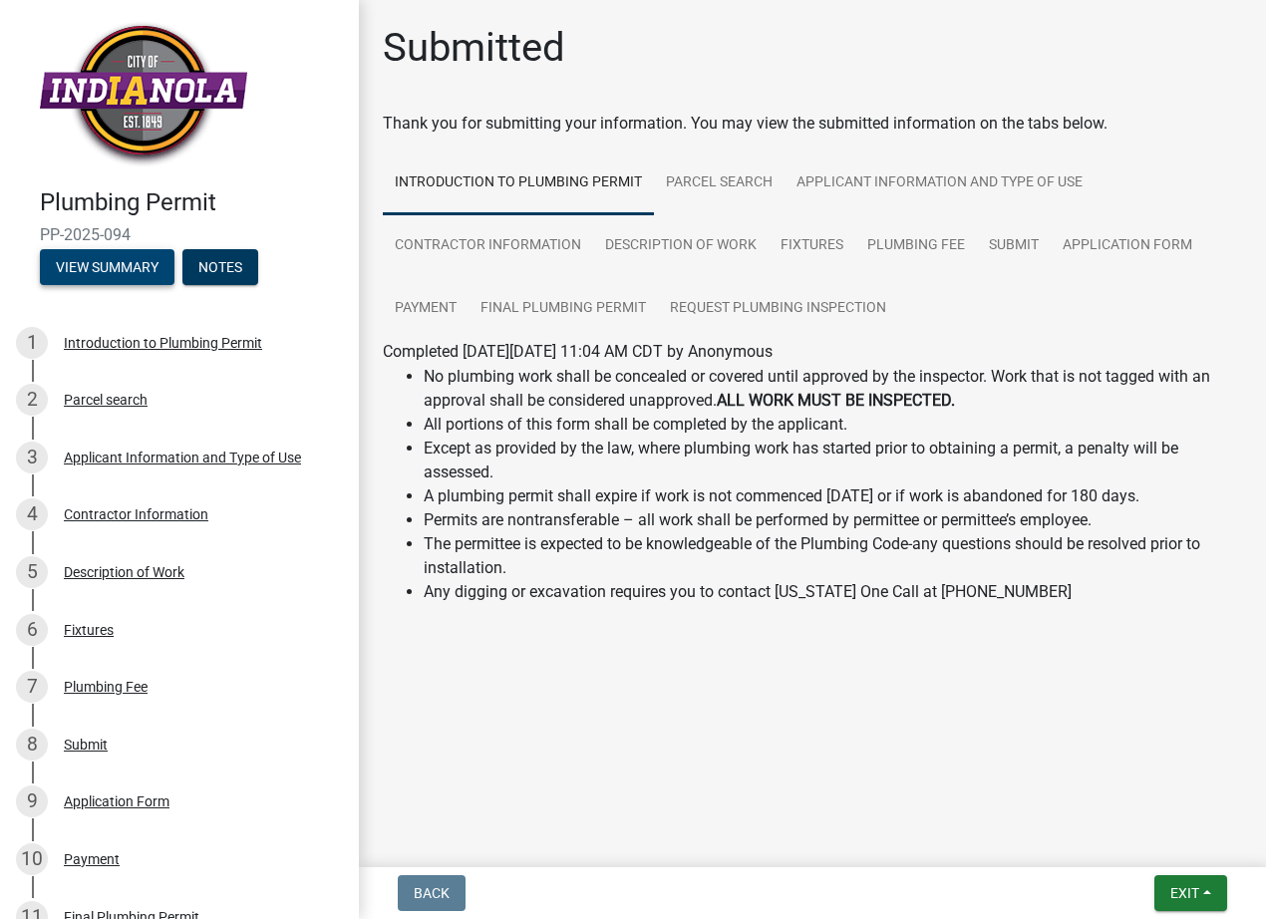
click at [127, 267] on button "View Summary" at bounding box center [107, 267] width 135 height 36
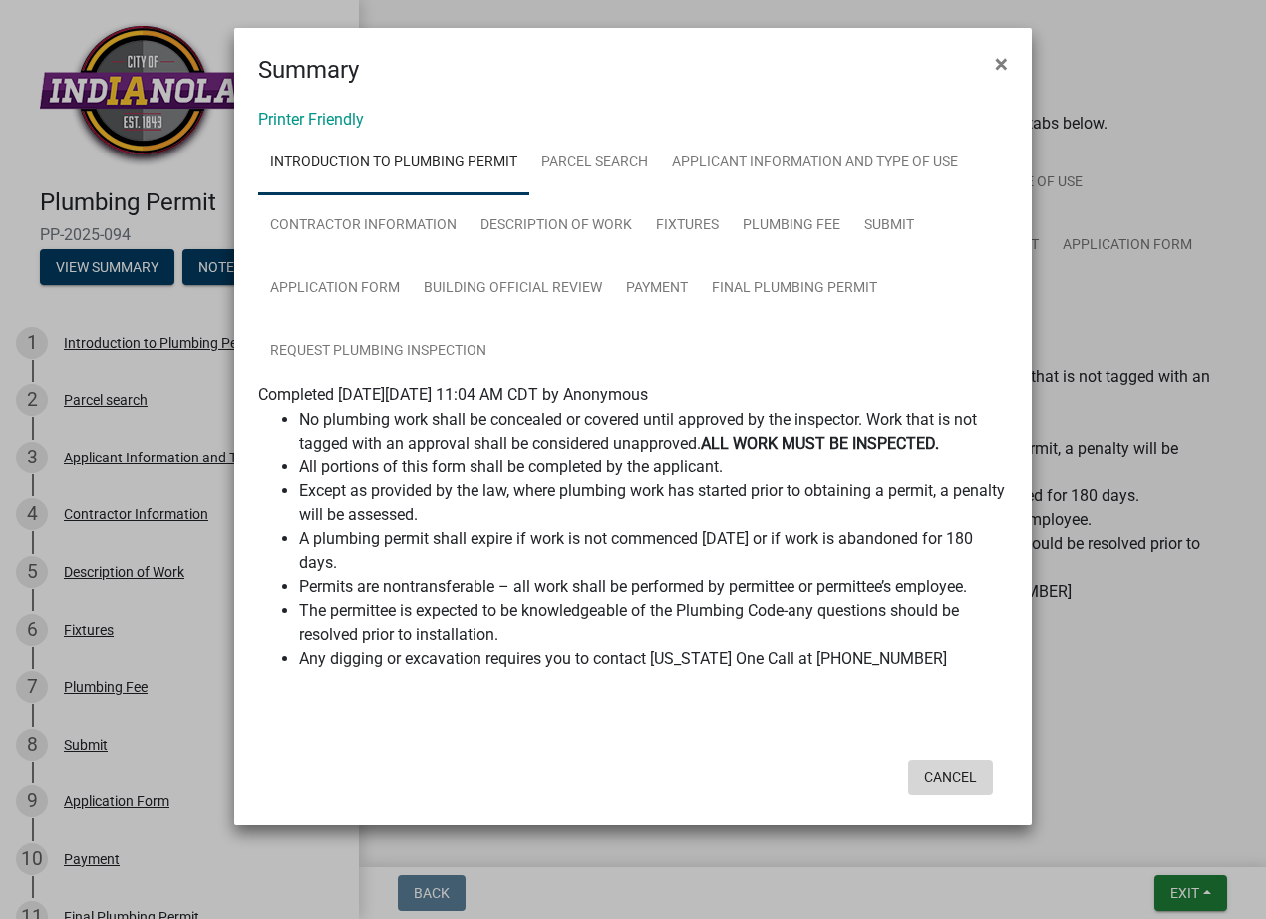
click at [962, 775] on button "Cancel" at bounding box center [950, 778] width 85 height 36
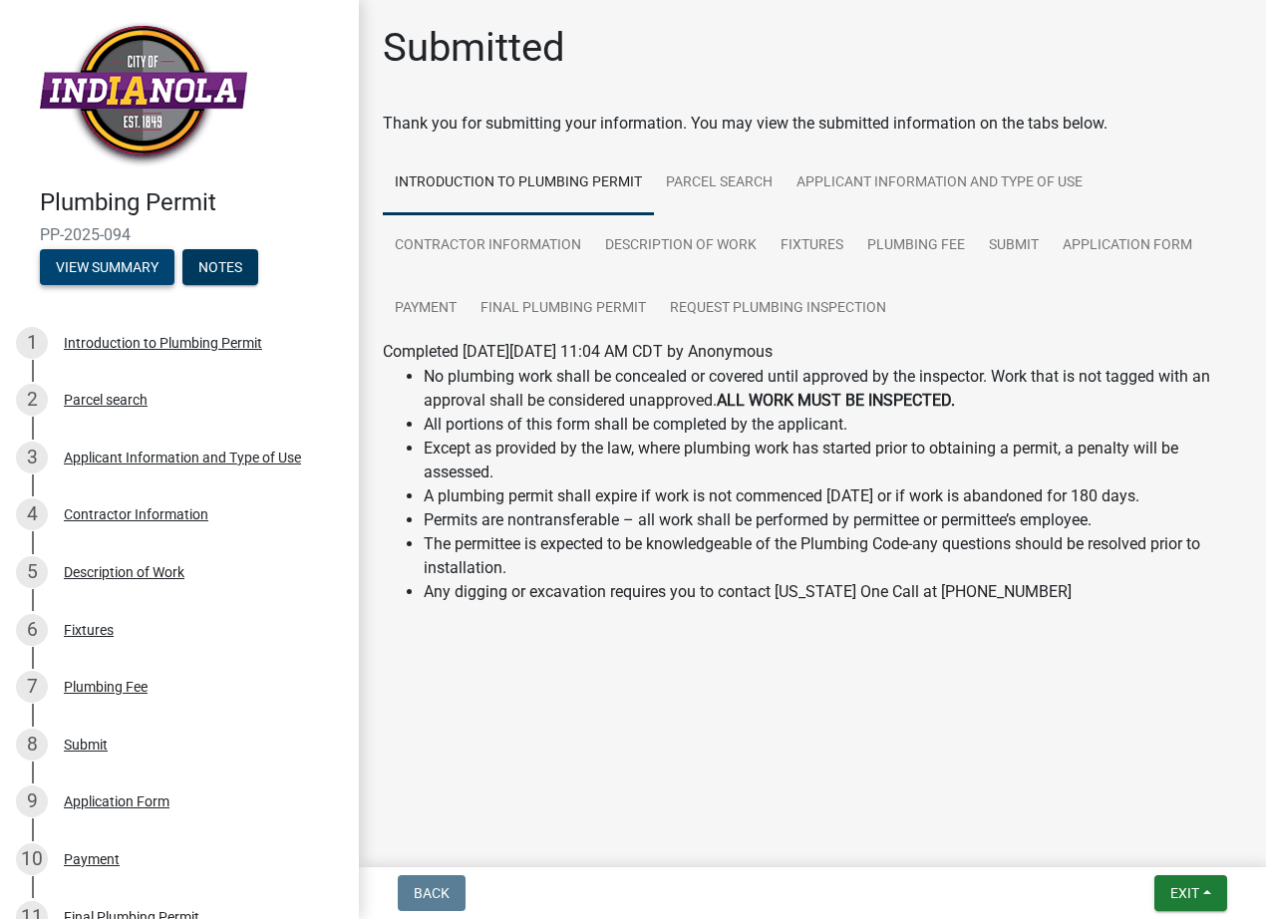
click at [86, 259] on button "View Summary" at bounding box center [107, 267] width 135 height 36
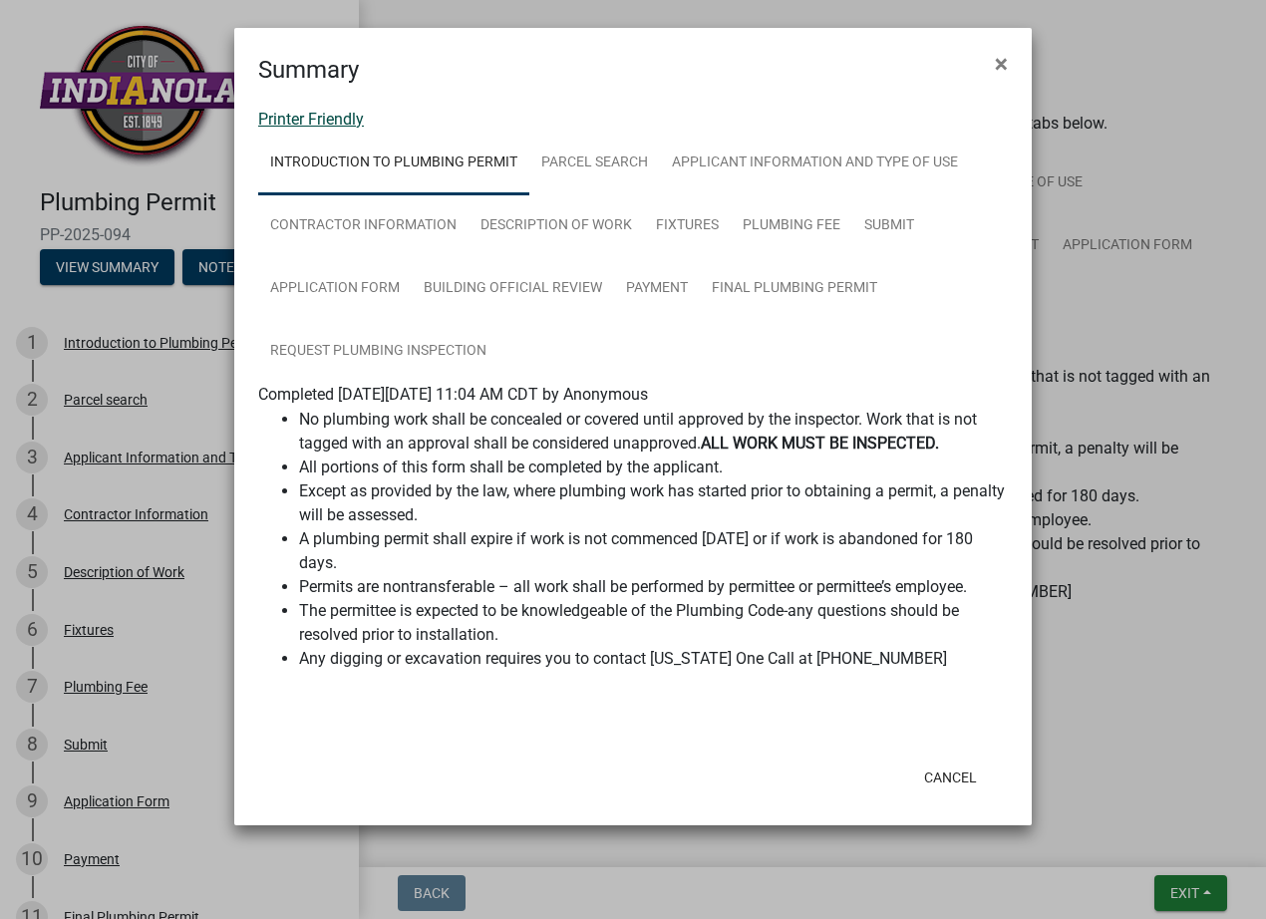
click at [341, 127] on link "Printer Friendly" at bounding box center [311, 119] width 106 height 19
click at [996, 58] on span "×" at bounding box center [1001, 64] width 13 height 28
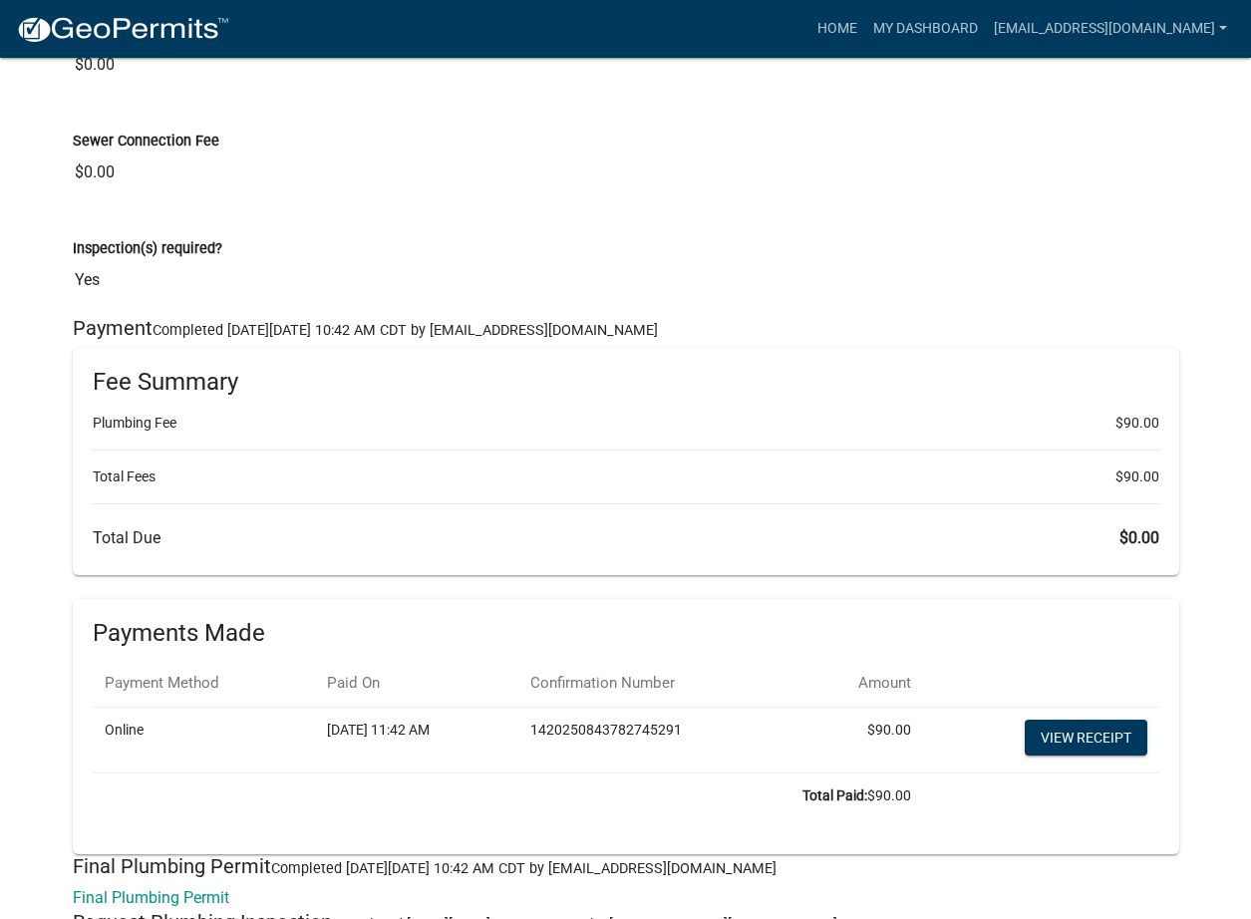
scroll to position [10739, 0]
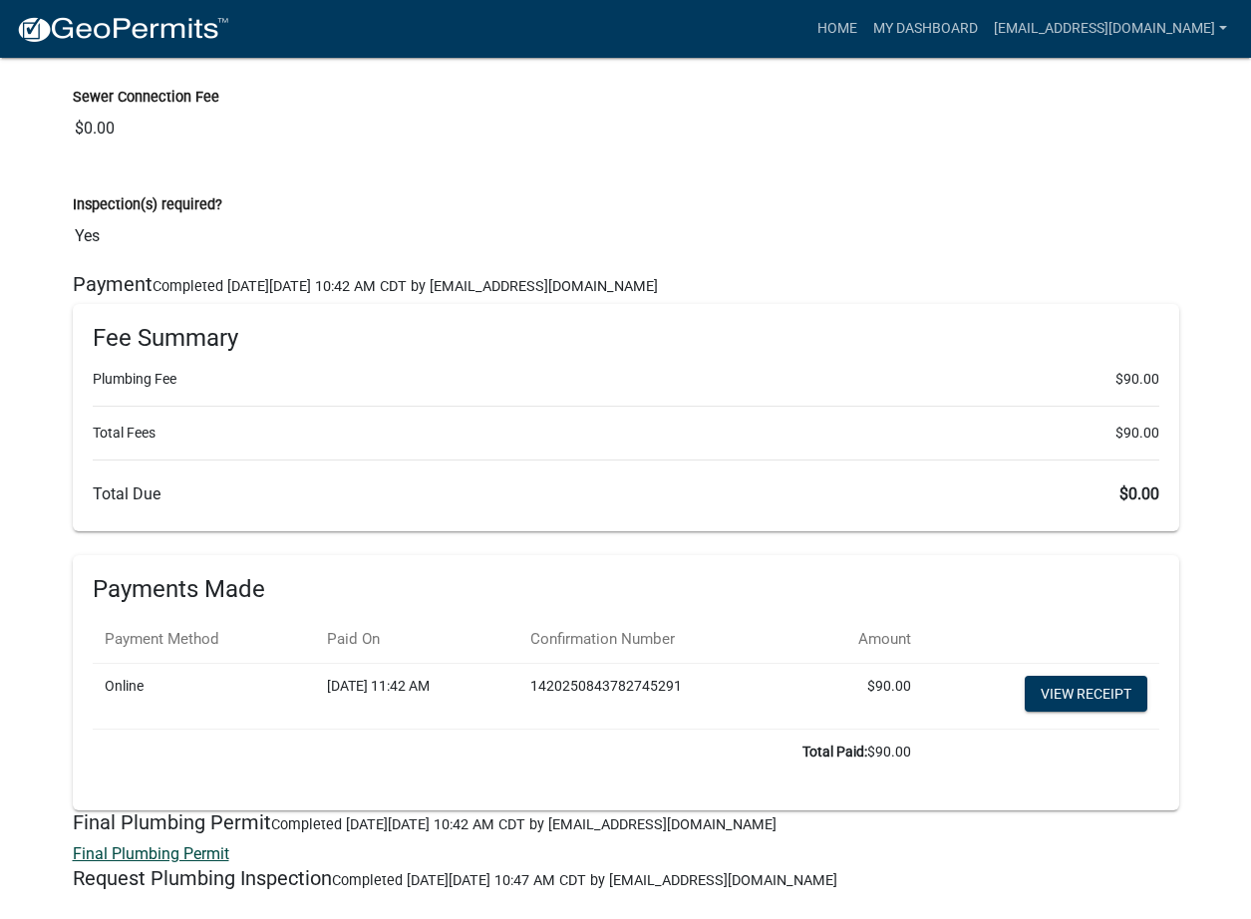
click at [156, 857] on link "Final Plumbing Permit" at bounding box center [151, 853] width 156 height 19
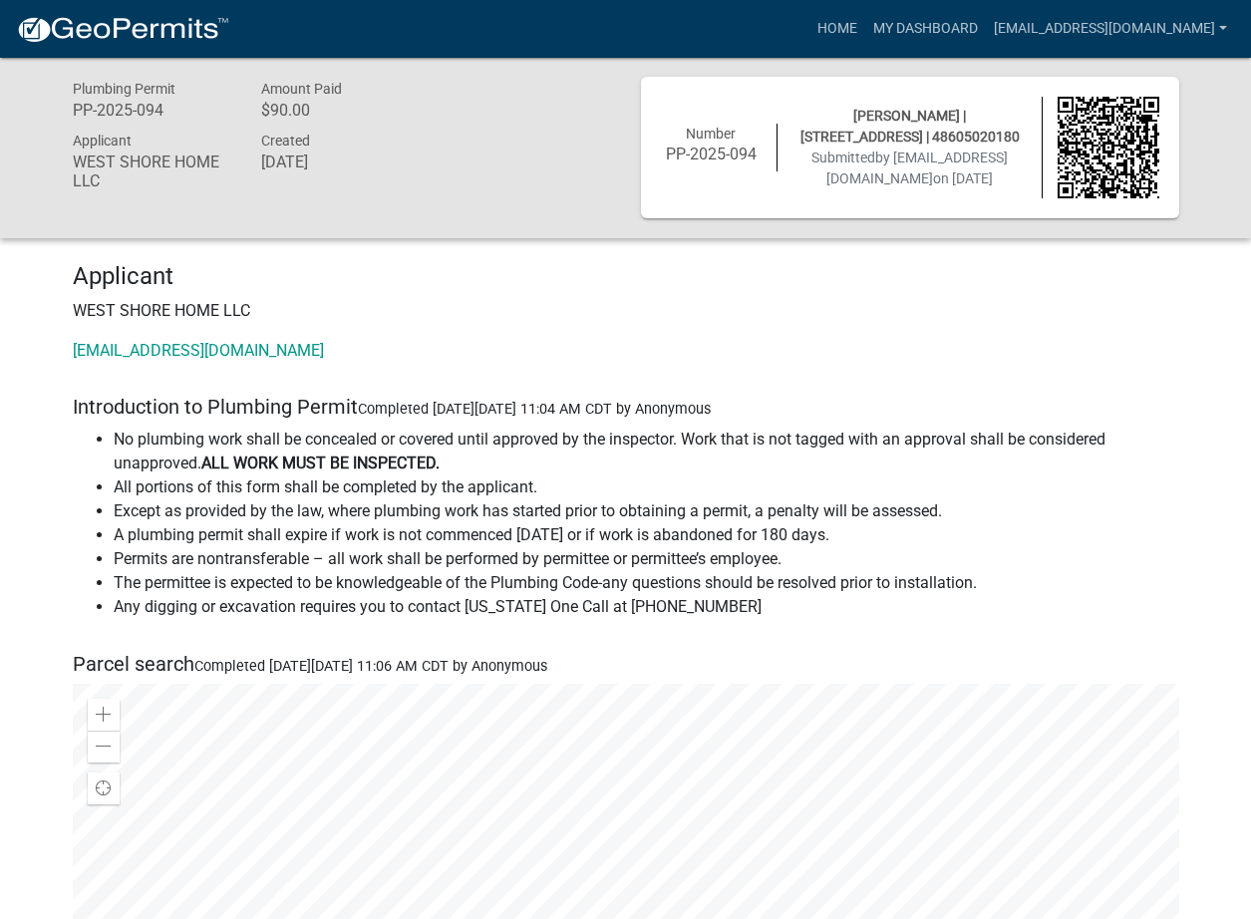
scroll to position [0, 0]
drag, startPoint x: 160, startPoint y: 110, endPoint x: 68, endPoint y: 108, distance: 92.7
click at [68, 108] on div "Plumbing Permit PP-2025-094" at bounding box center [152, 103] width 189 height 51
copy h6 "PP-2025-094"
drag, startPoint x: 502, startPoint y: 189, endPoint x: 399, endPoint y: 311, distance: 159.8
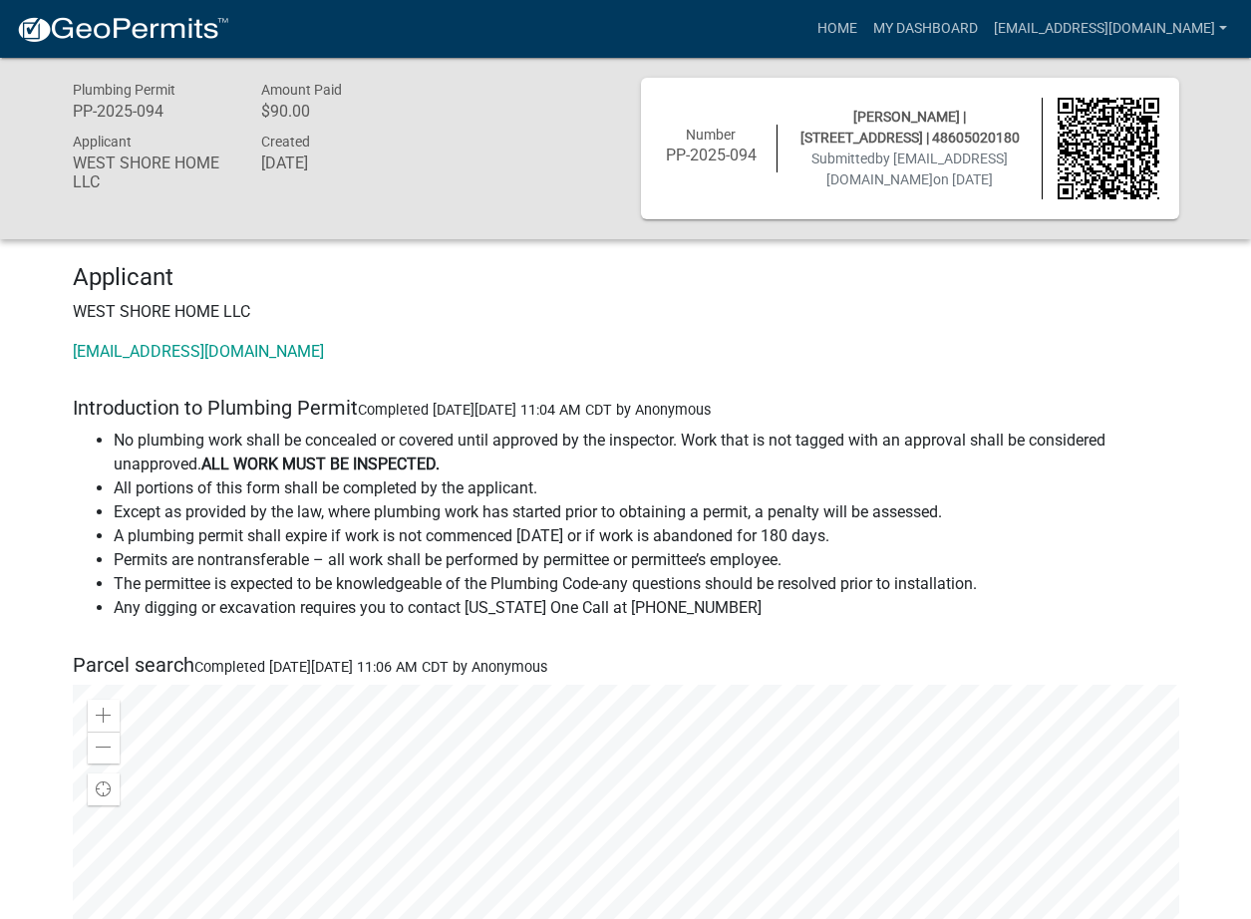
click at [399, 311] on p "WEST SHORE HOME LLC" at bounding box center [626, 312] width 1106 height 24
drag, startPoint x: 396, startPoint y: 312, endPoint x: 373, endPoint y: 310, distance: 23.0
click at [375, 315] on p "WEST SHORE HOME LLC" at bounding box center [626, 312] width 1106 height 24
